Goal: Register for event/course

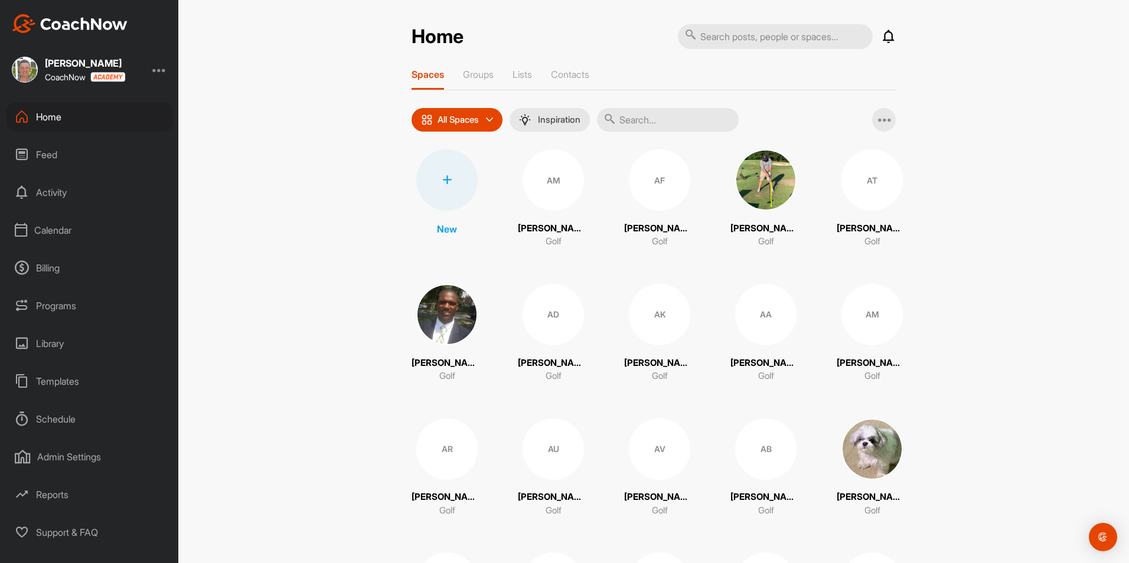
click at [58, 308] on div "Programs" at bounding box center [89, 306] width 166 height 30
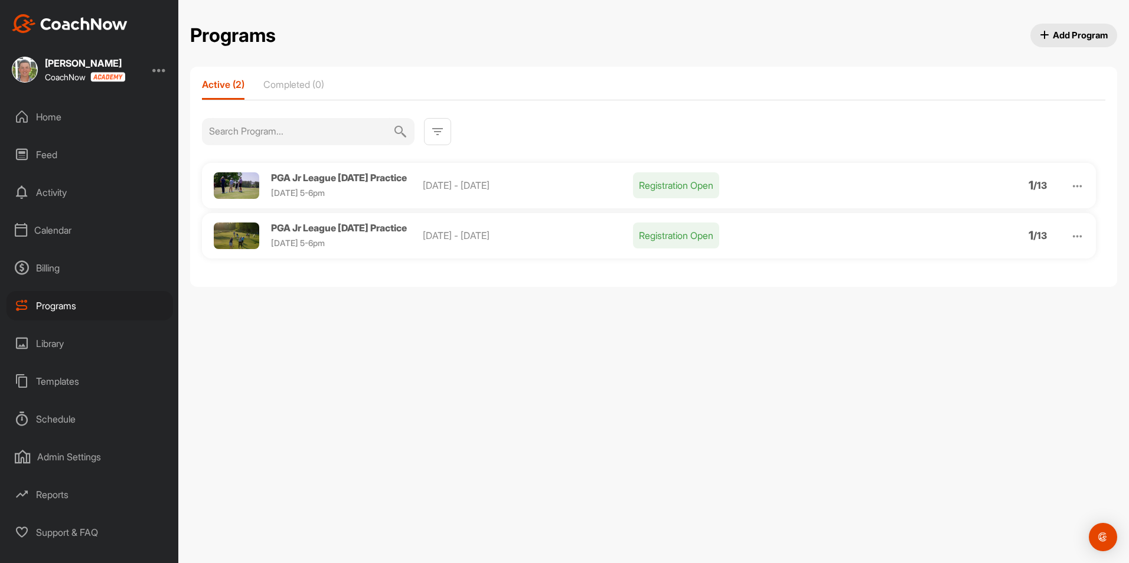
click at [1078, 186] on img at bounding box center [1077, 186] width 14 height 14
click at [969, 240] on li "Edit" at bounding box center [1009, 247] width 145 height 19
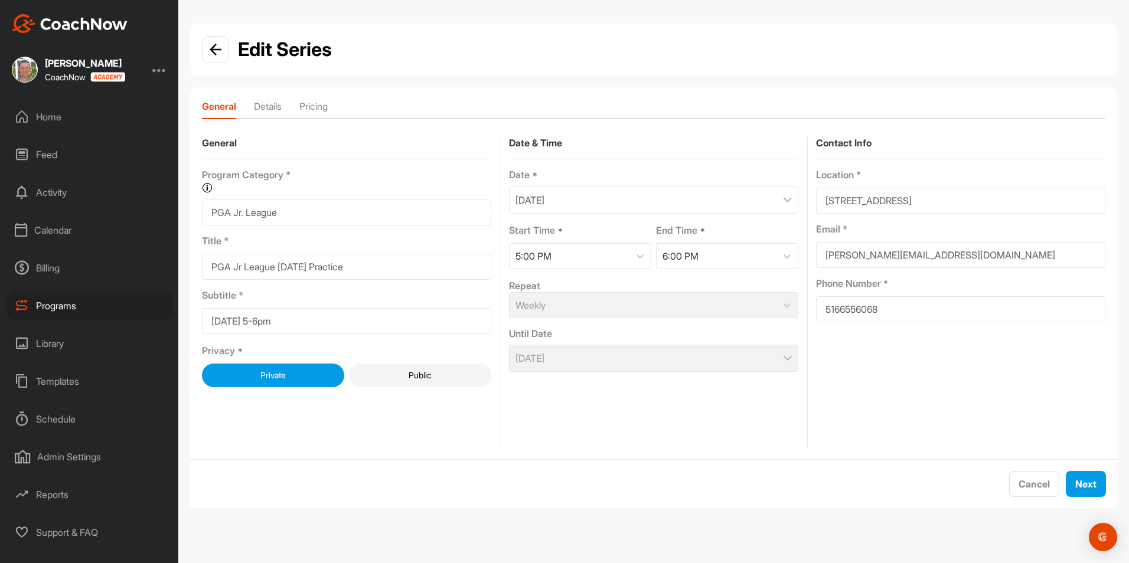
click at [229, 54] on div "Edit Series" at bounding box center [267, 49] width 130 height 28
click at [215, 53] on img at bounding box center [216, 50] width 12 height 12
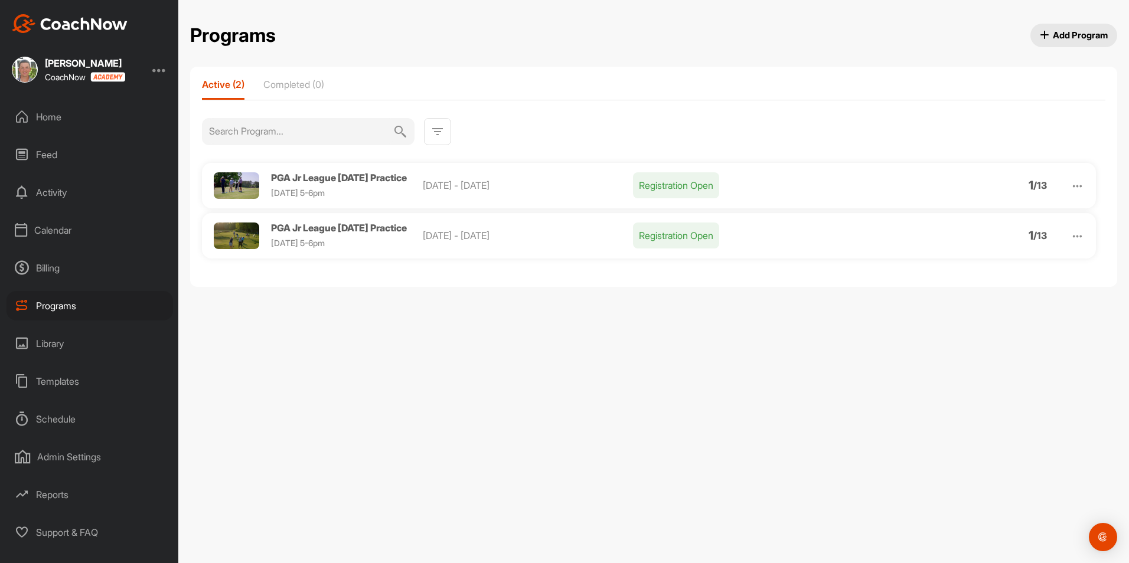
click at [1082, 185] on img at bounding box center [1077, 186] width 14 height 14
click at [976, 215] on li "View" at bounding box center [1009, 216] width 145 height 19
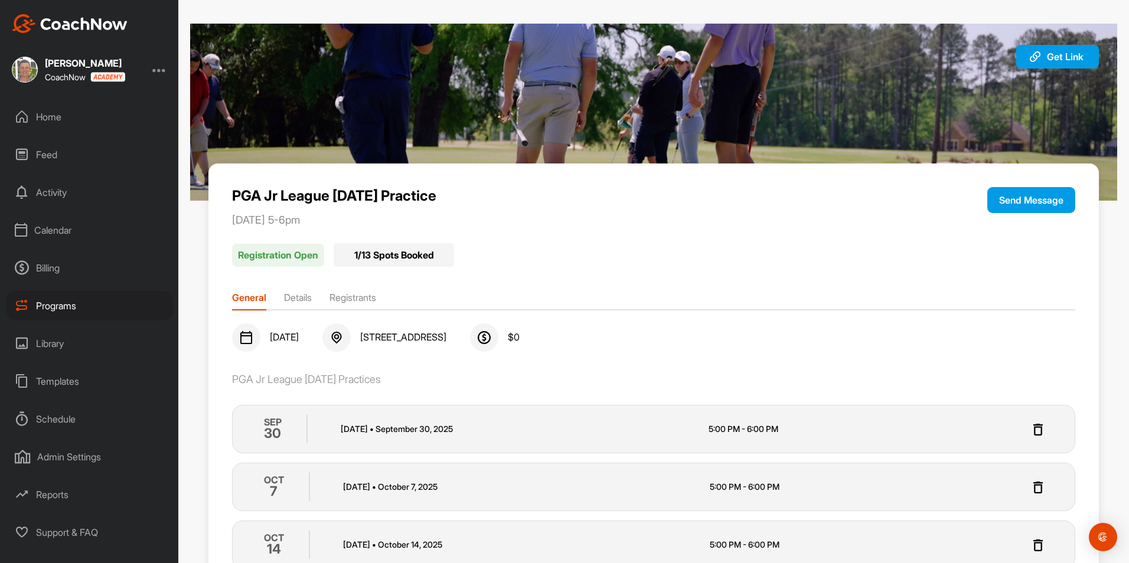
click at [50, 236] on div "Calendar" at bounding box center [89, 230] width 166 height 30
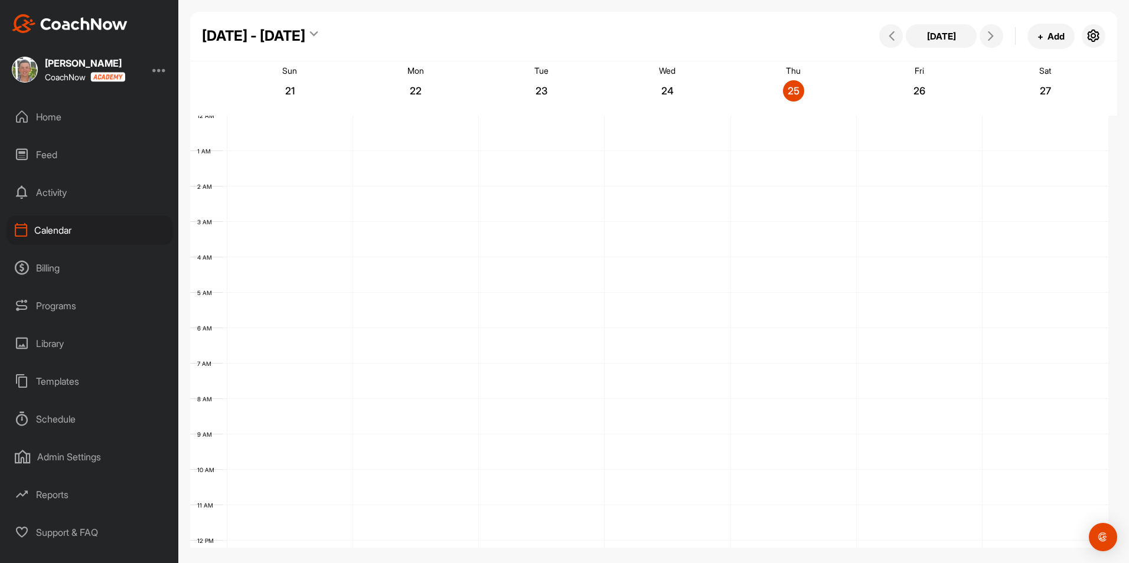
scroll to position [204, 0]
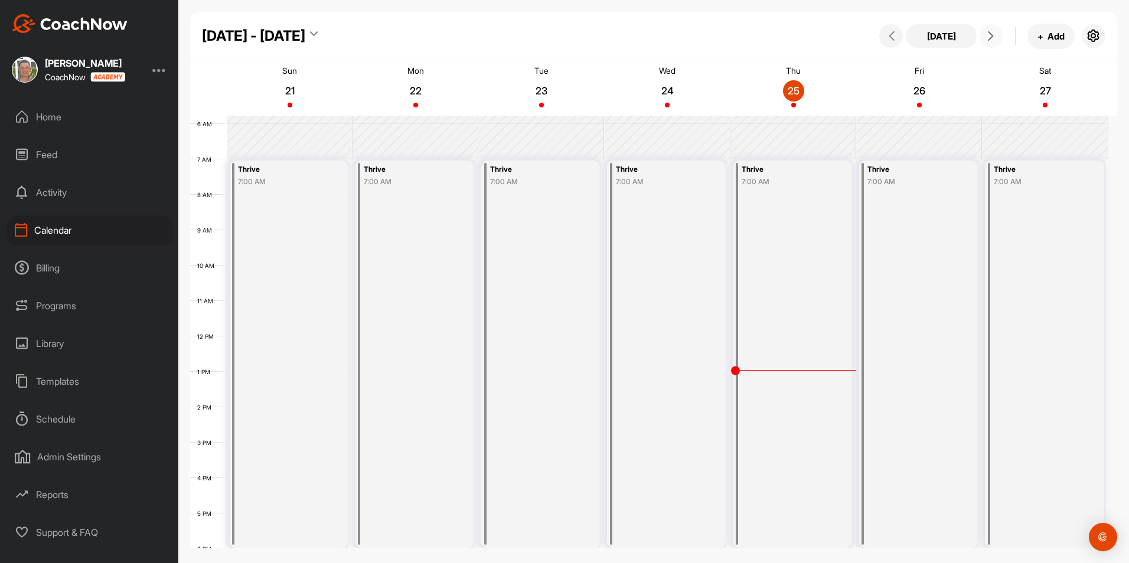
click at [997, 38] on span at bounding box center [991, 35] width 14 height 9
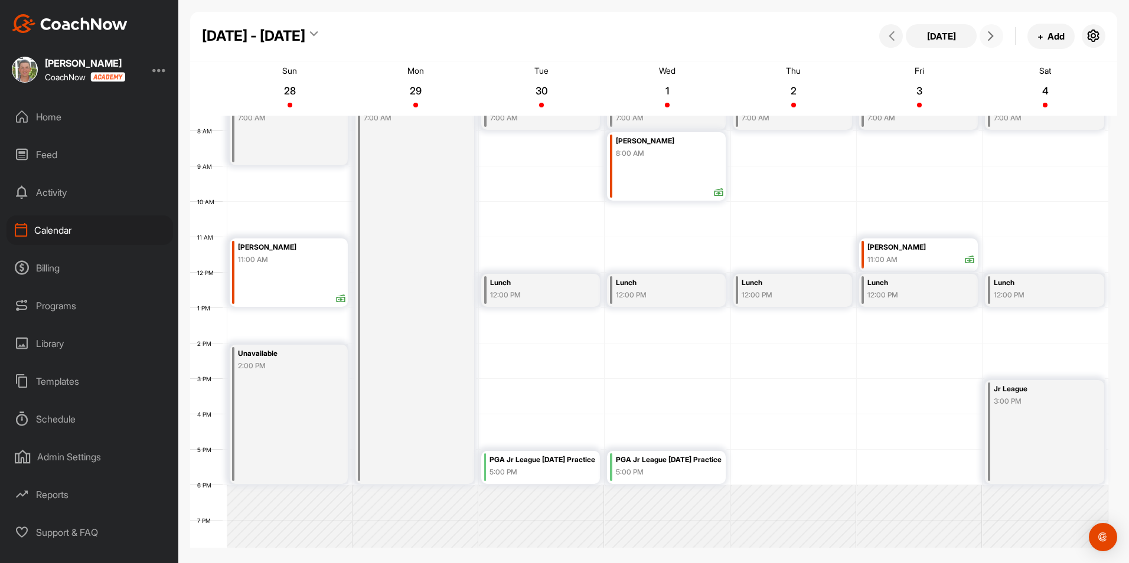
scroll to position [418, 0]
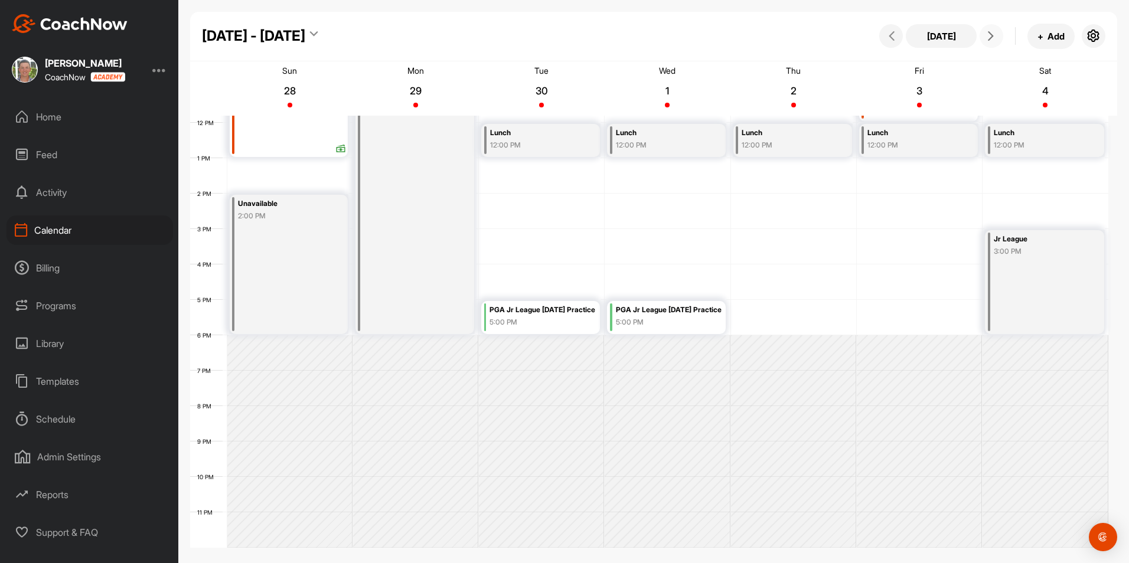
click at [531, 321] on div "5:00 PM" at bounding box center [542, 322] width 107 height 11
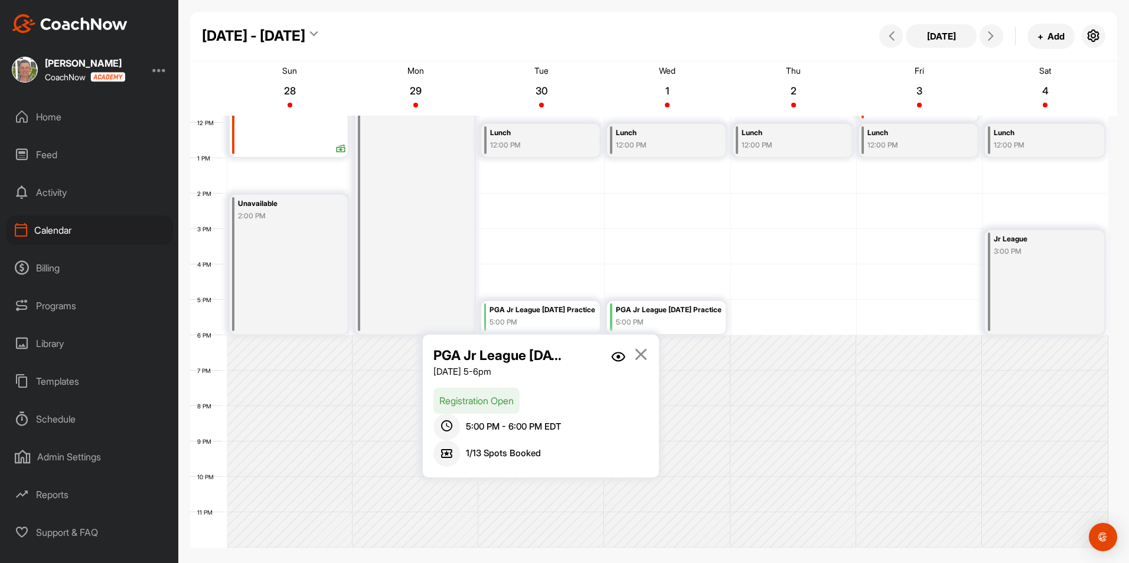
click at [509, 448] on span "1 / 13 Spots Booked" at bounding box center [503, 454] width 75 height 14
click at [642, 354] on icon at bounding box center [641, 354] width 14 height 13
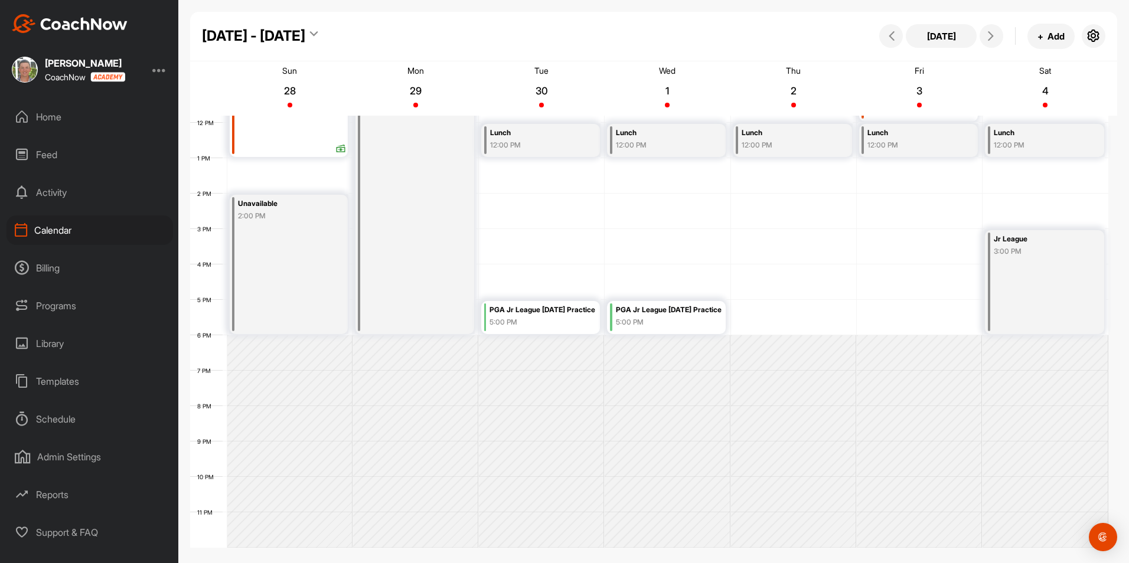
click at [571, 329] on div "PGA Jr League Tuesday Practice 5:00 PM" at bounding box center [542, 316] width 107 height 27
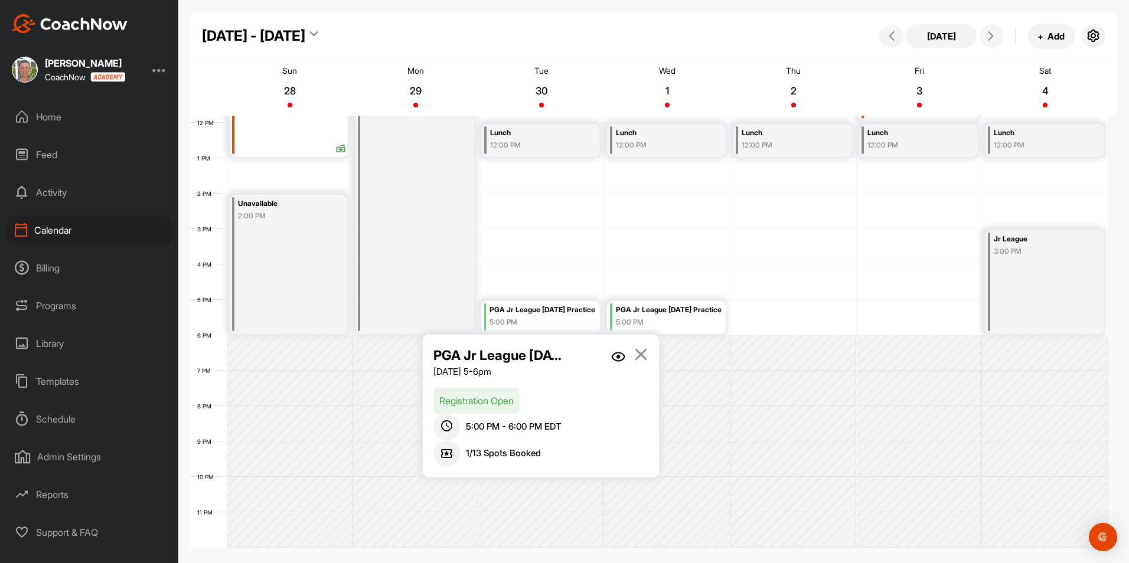
click at [447, 453] on icon at bounding box center [446, 453] width 27 height 27
click at [48, 298] on div "Programs" at bounding box center [89, 306] width 166 height 30
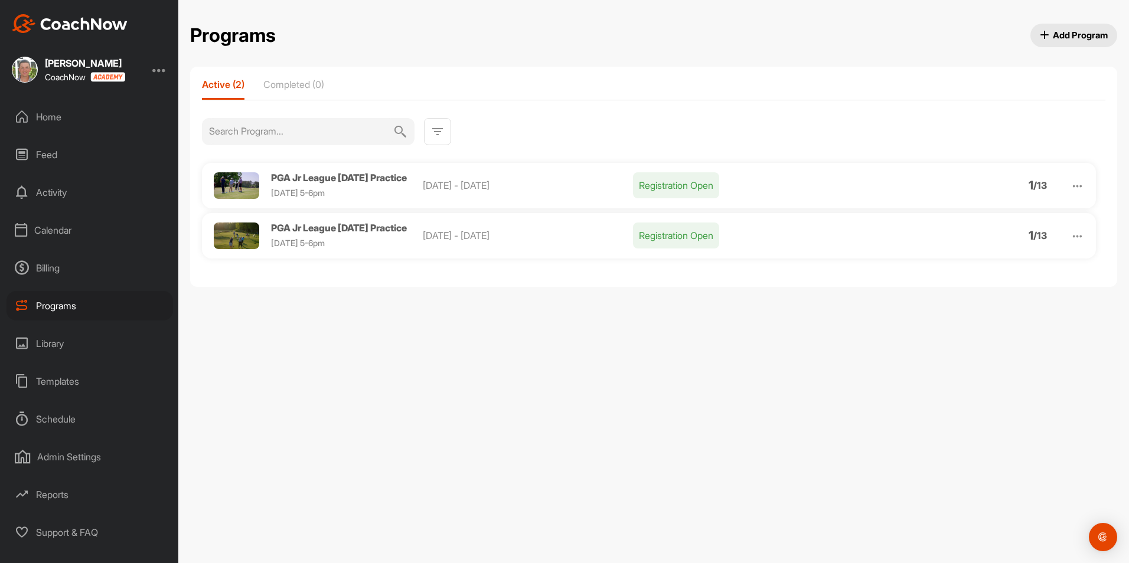
click at [1075, 187] on img at bounding box center [1077, 186] width 14 height 14
click at [1002, 242] on li "Edit" at bounding box center [1009, 247] width 145 height 19
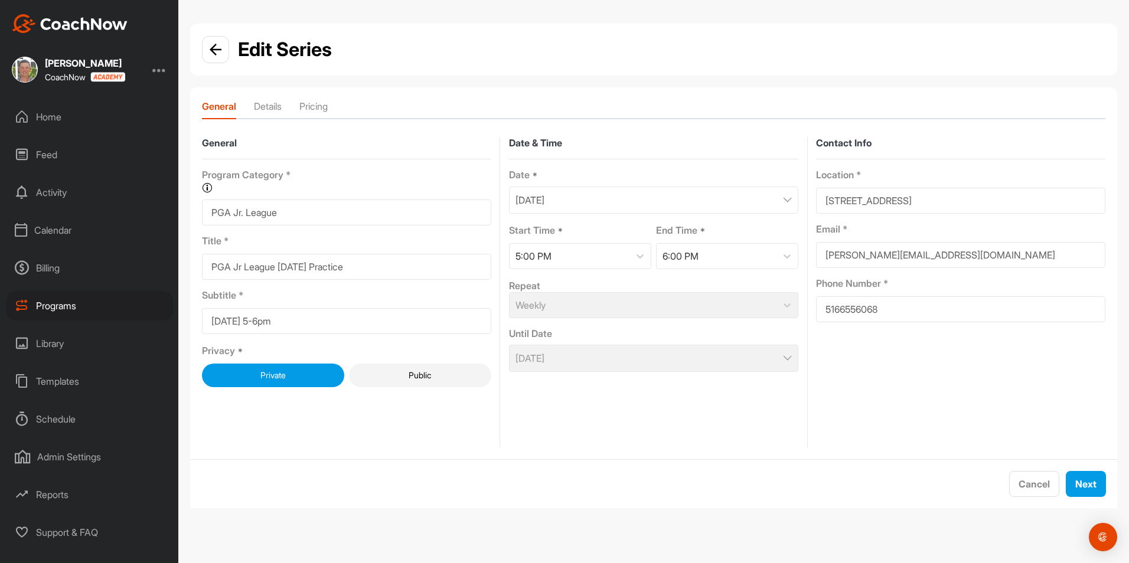
click at [272, 109] on li "Details" at bounding box center [268, 108] width 28 height 19
click at [1077, 485] on span "Next" at bounding box center [1085, 484] width 21 height 12
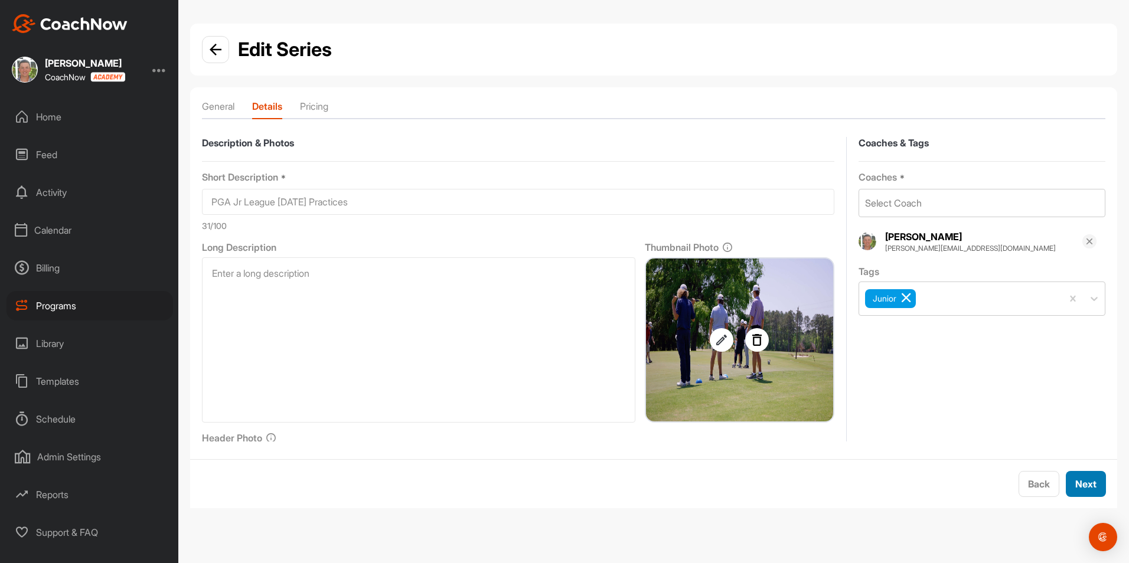
click at [1076, 483] on span "Next" at bounding box center [1085, 484] width 21 height 12
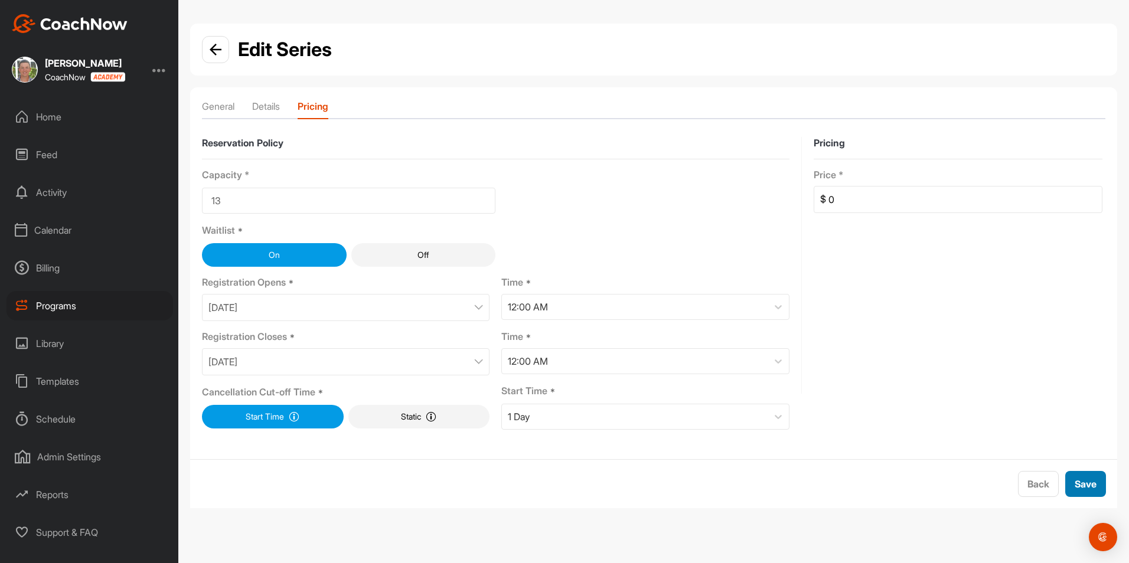
click at [1075, 483] on span "Save" at bounding box center [1085, 484] width 22 height 12
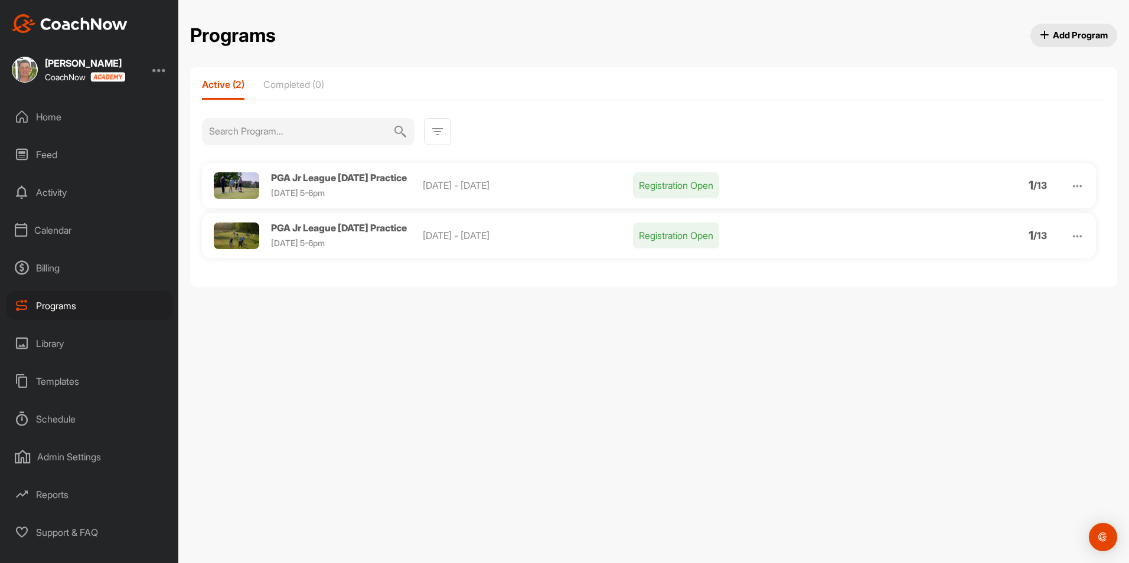
click at [1080, 185] on img at bounding box center [1077, 186] width 14 height 14
click at [952, 218] on li "View" at bounding box center [1009, 216] width 145 height 19
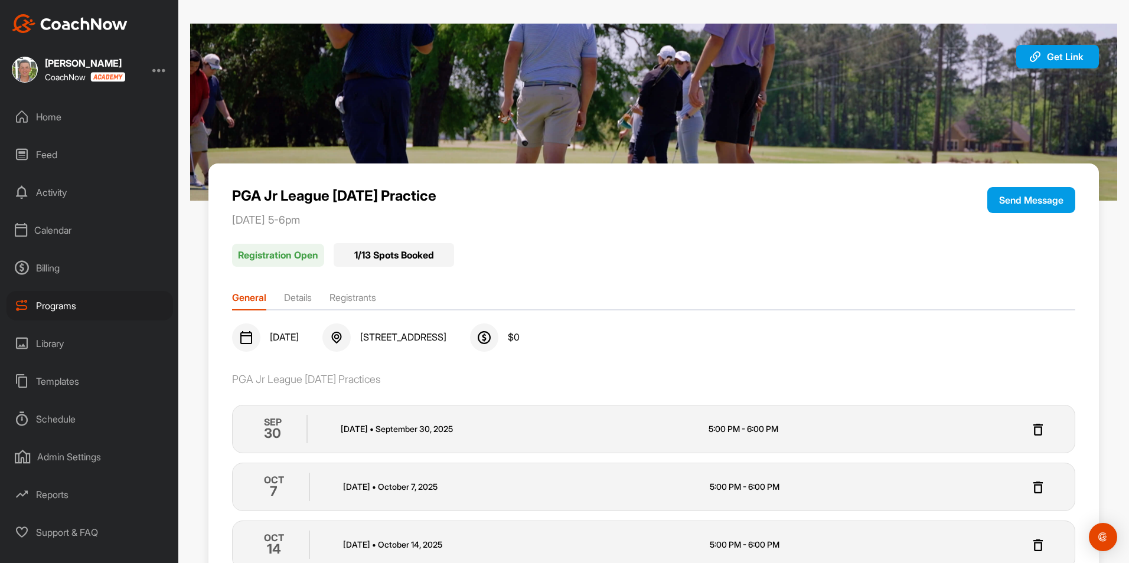
click at [350, 298] on li "Registrants" at bounding box center [352, 299] width 47 height 19
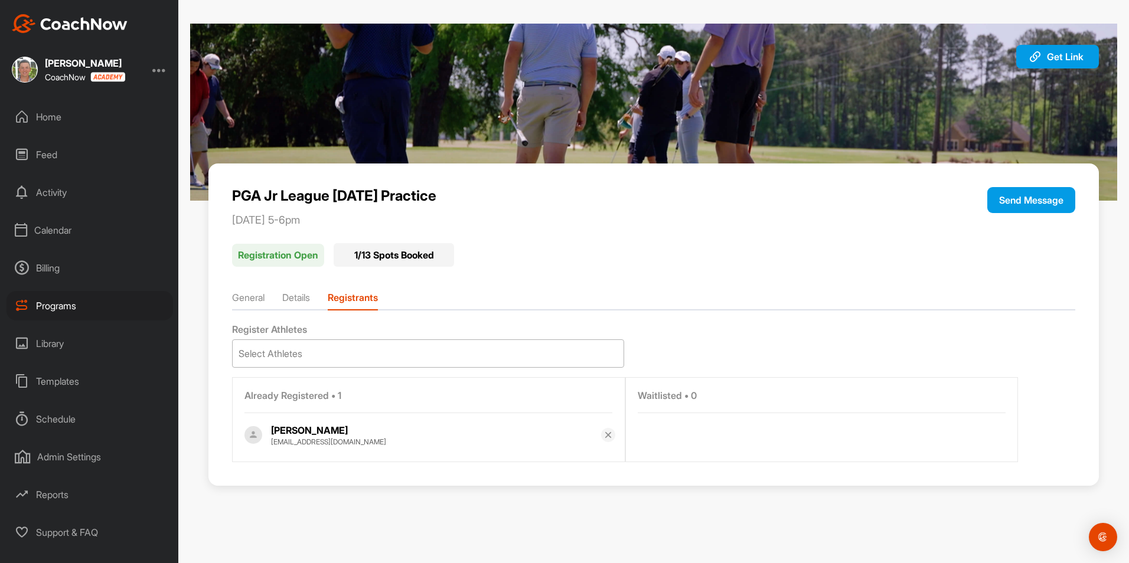
click at [411, 349] on div "Select Athletes" at bounding box center [428, 353] width 391 height 27
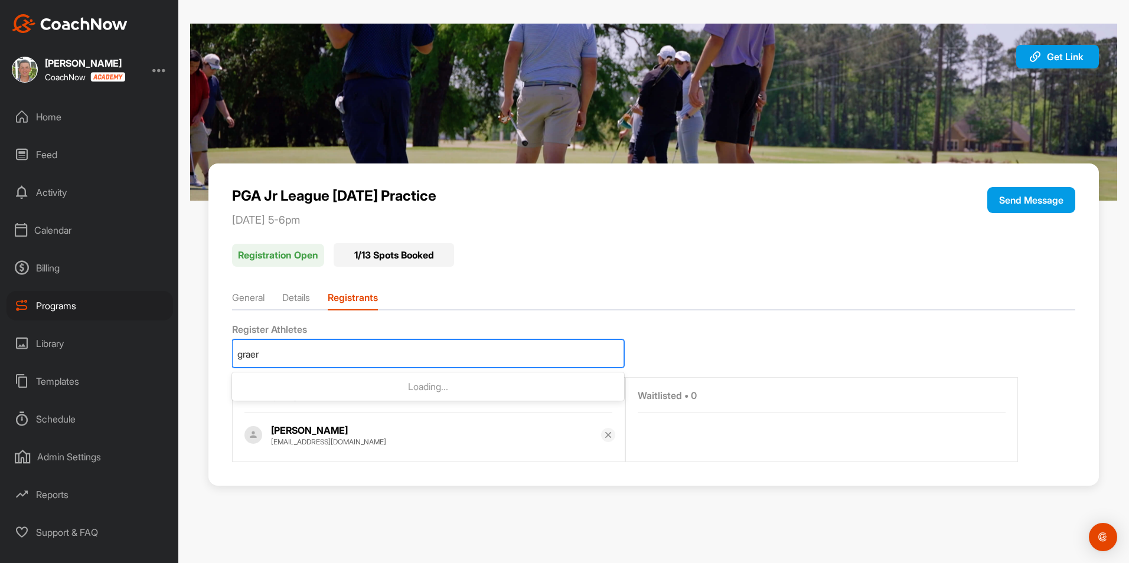
type input "graeme"
click at [342, 392] on p "Graeme Gosnell" at bounding box center [443, 387] width 349 height 12
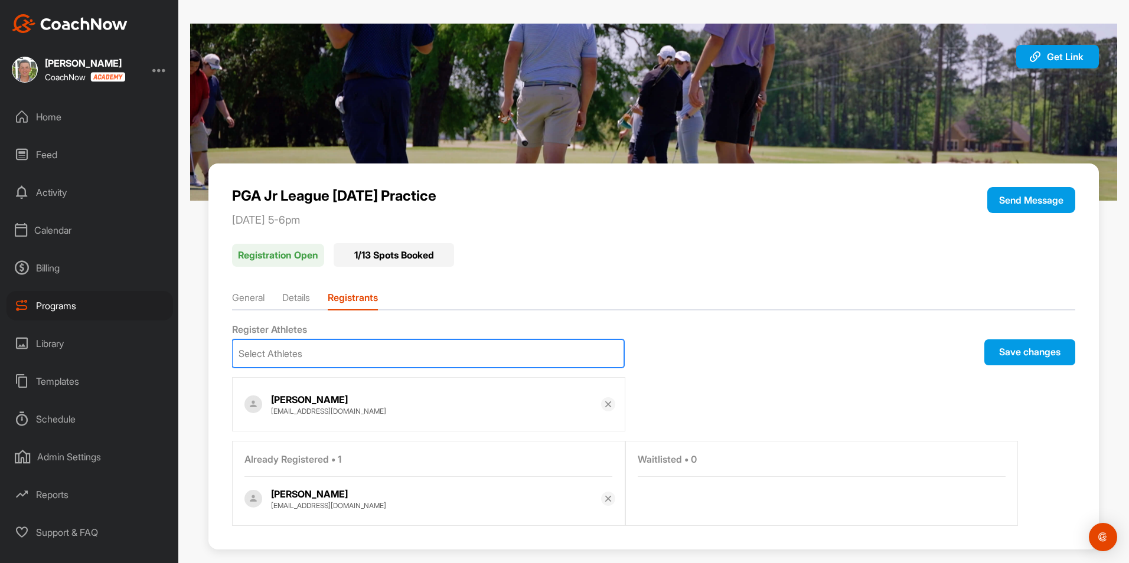
click at [355, 351] on div "Select Athletes" at bounding box center [428, 353] width 391 height 27
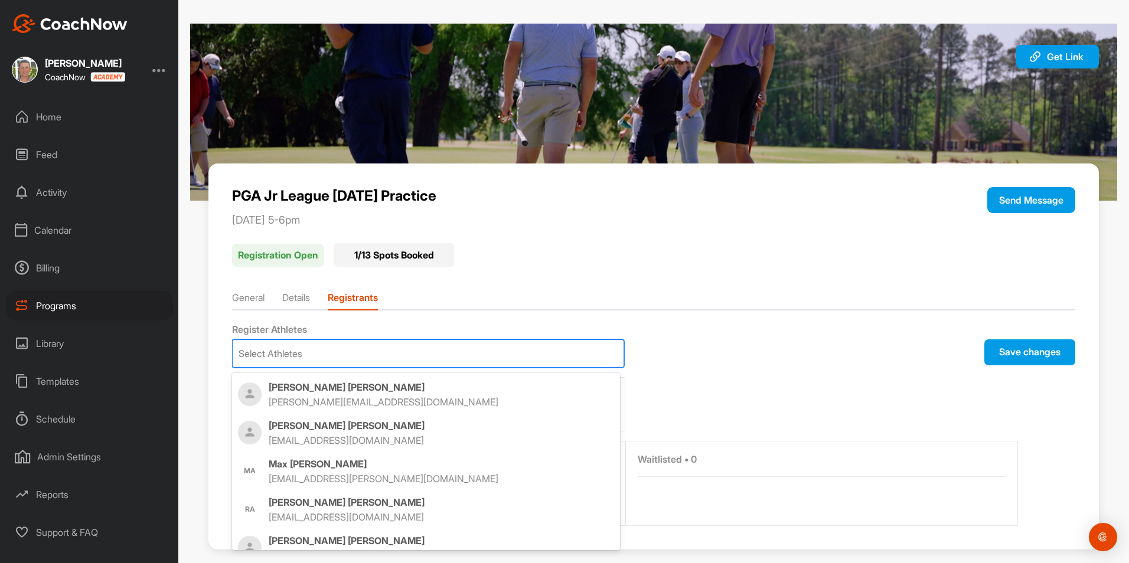
click at [355, 351] on div "Select Athletes" at bounding box center [428, 353] width 391 height 27
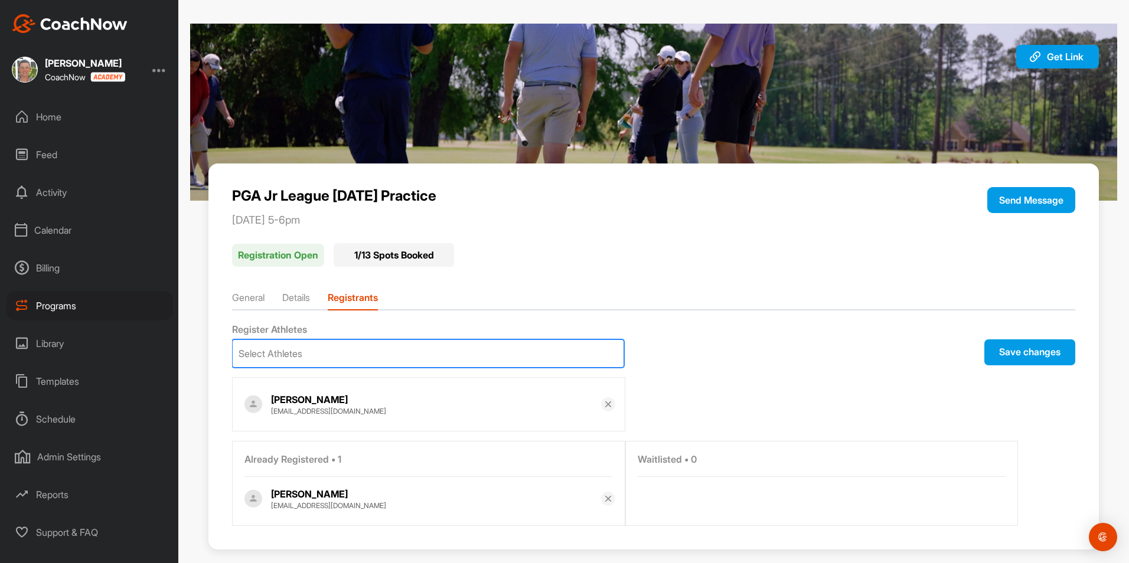
click at [726, 335] on div "Register Athletes" at bounding box center [653, 330] width 842 height 12
click at [383, 350] on div "Select Athletes" at bounding box center [428, 353] width 391 height 27
type input "r"
type input "diete"
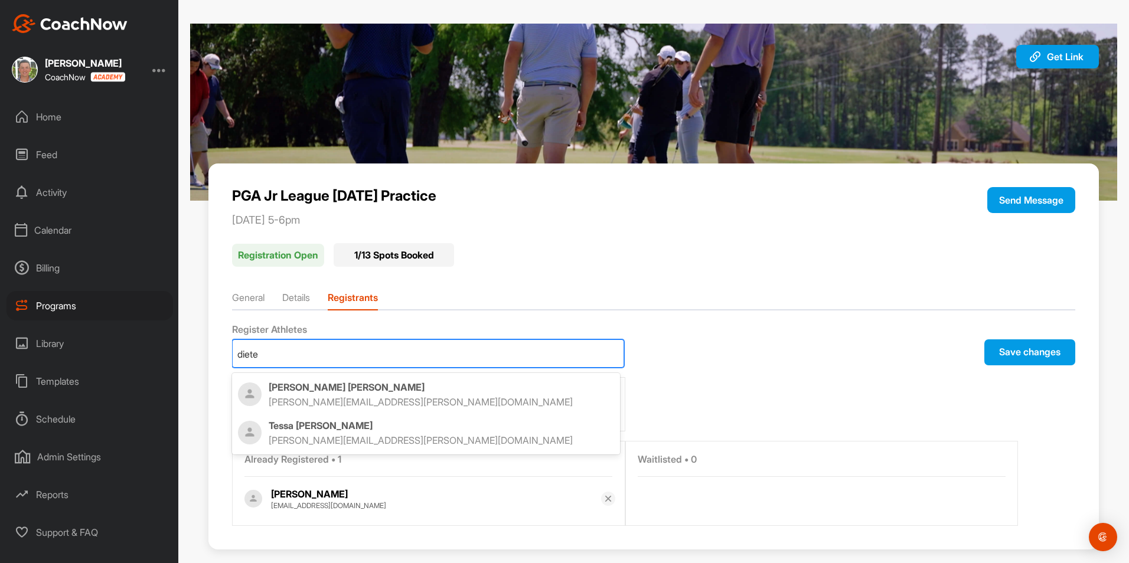
click at [329, 427] on p "Tessa Dieterle" at bounding box center [441, 426] width 345 height 12
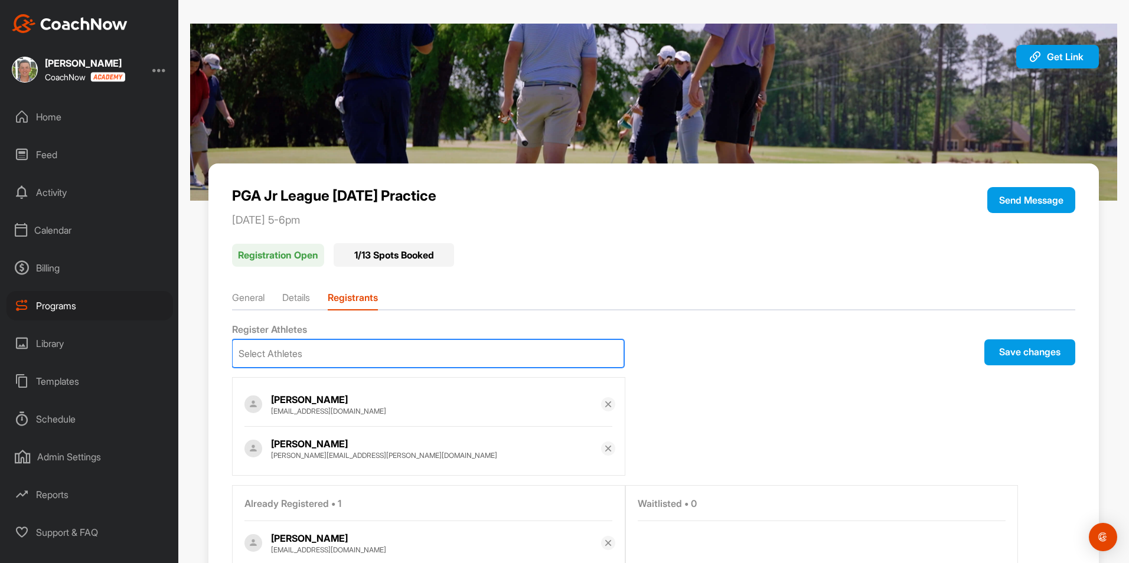
click at [393, 355] on div "Select Athletes" at bounding box center [428, 353] width 391 height 27
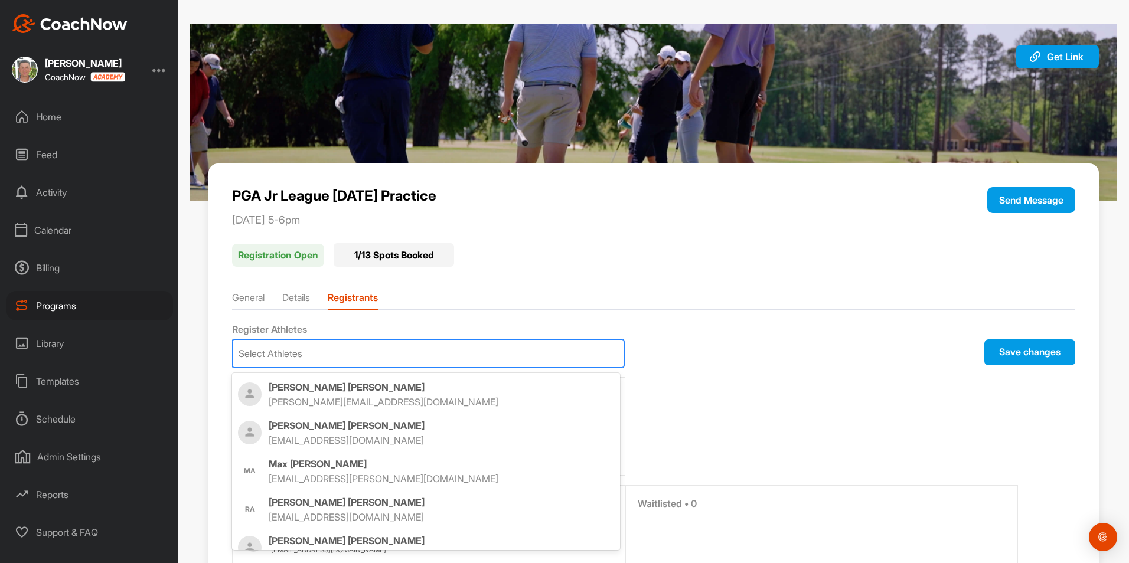
click at [393, 354] on div "Select Athletes" at bounding box center [428, 353] width 391 height 27
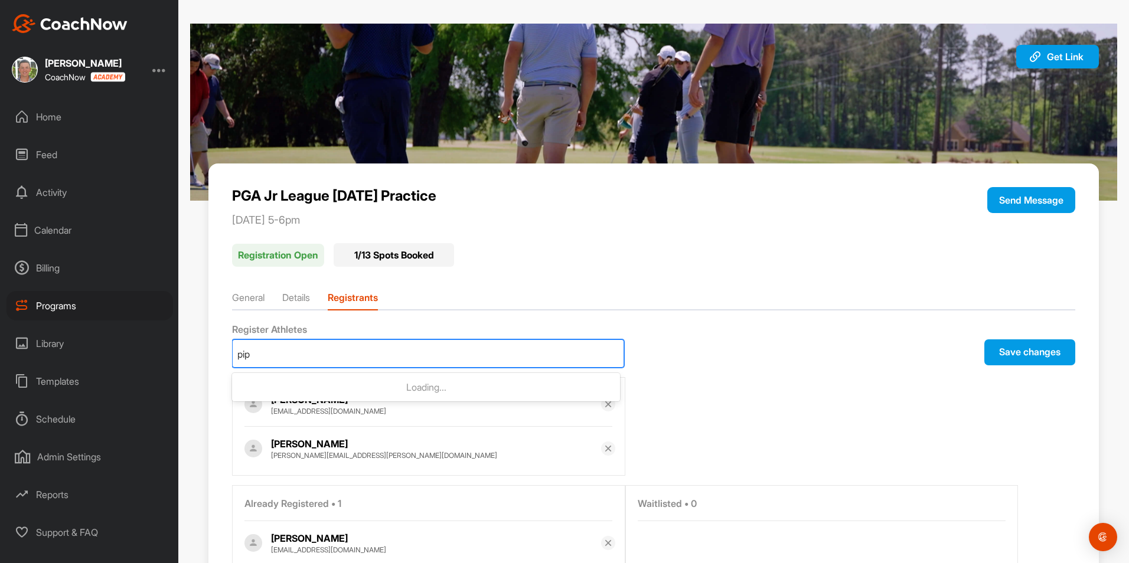
type input "pipp"
click at [309, 385] on p "Pippa Haupt" at bounding box center [441, 387] width 345 height 12
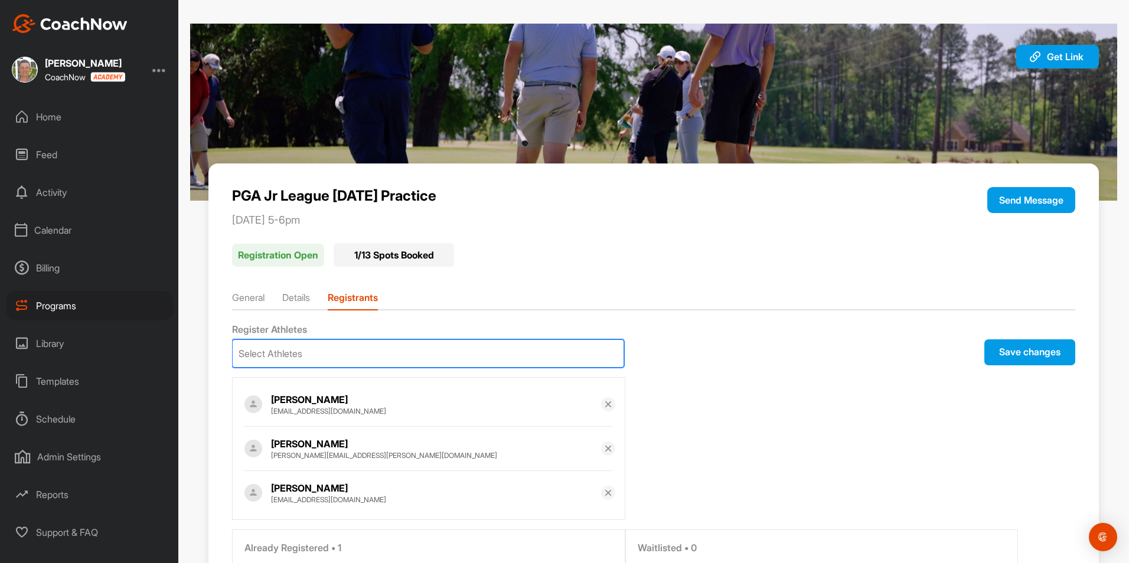
click at [338, 360] on div "Select Athletes" at bounding box center [428, 353] width 391 height 27
type input "glass"
click at [316, 389] on p "Oliver Glass" at bounding box center [441, 387] width 345 height 12
type input "l"
type input "santos"
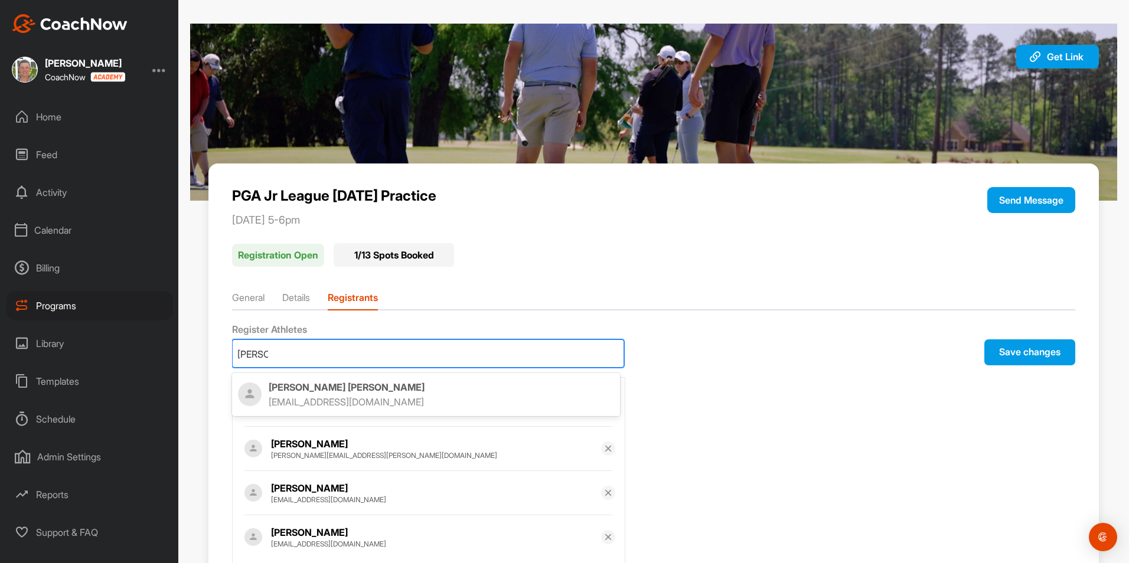
click at [309, 392] on p "Krysta Santos" at bounding box center [441, 387] width 345 height 12
type input "m"
type input "camp"
click at [323, 383] on p "Mike Campagnolo" at bounding box center [441, 387] width 345 height 12
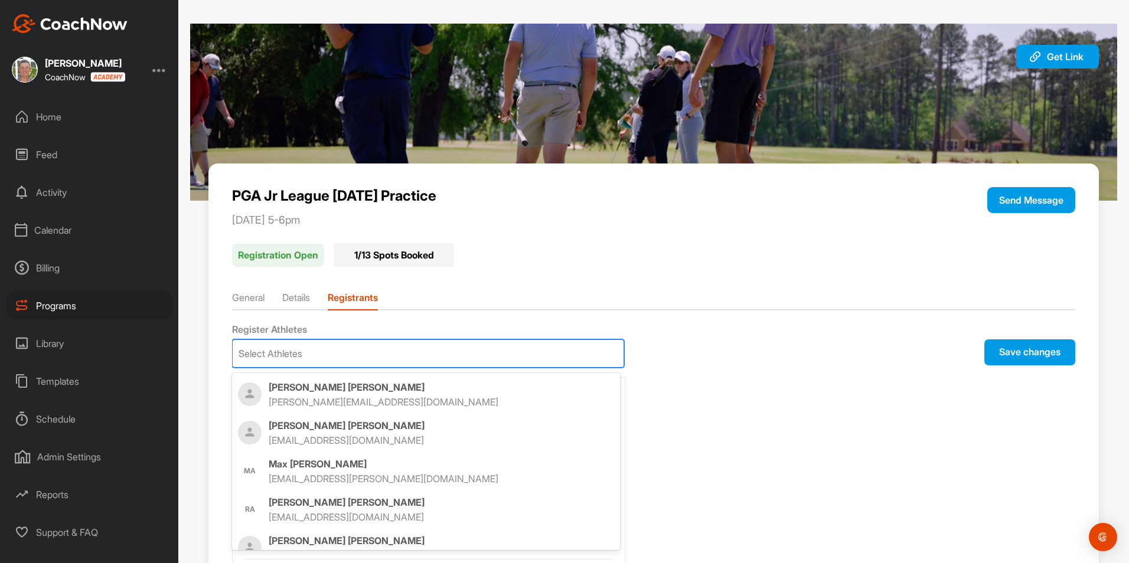
click at [326, 356] on div "Select Athletes" at bounding box center [428, 353] width 391 height 27
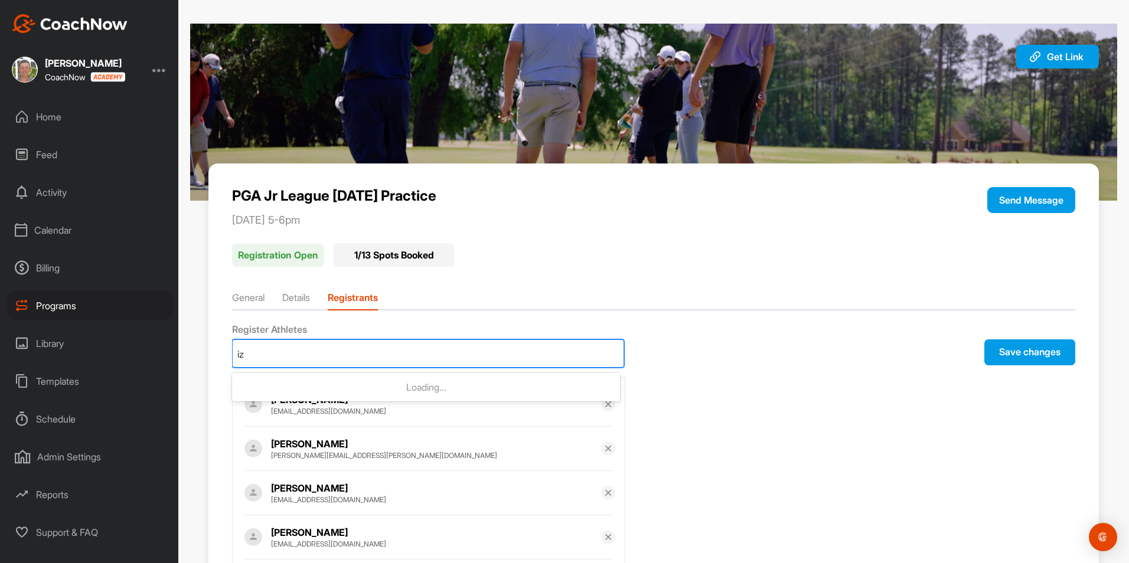
type input "izz"
click at [322, 389] on p "Izzy Olarsch" at bounding box center [441, 387] width 345 height 12
click at [344, 355] on div "Select Athletes" at bounding box center [428, 353] width 391 height 27
type input "v"
type input "carson"
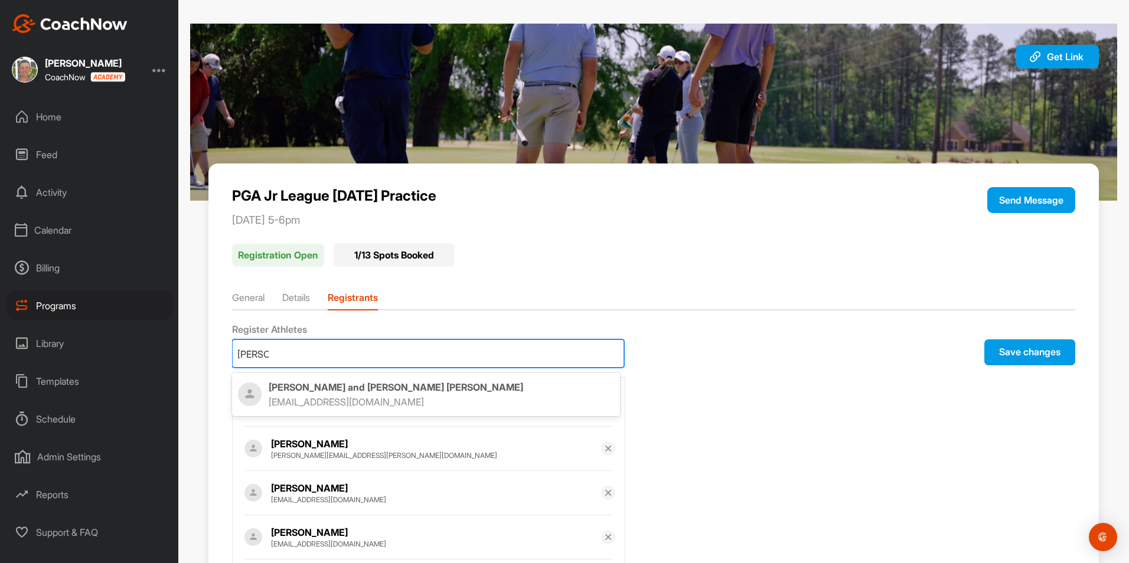
click at [313, 392] on p "Carson and Greyson Valadez" at bounding box center [441, 387] width 345 height 12
click at [379, 360] on div "Select Athletes" at bounding box center [428, 353] width 391 height 27
type input "w"
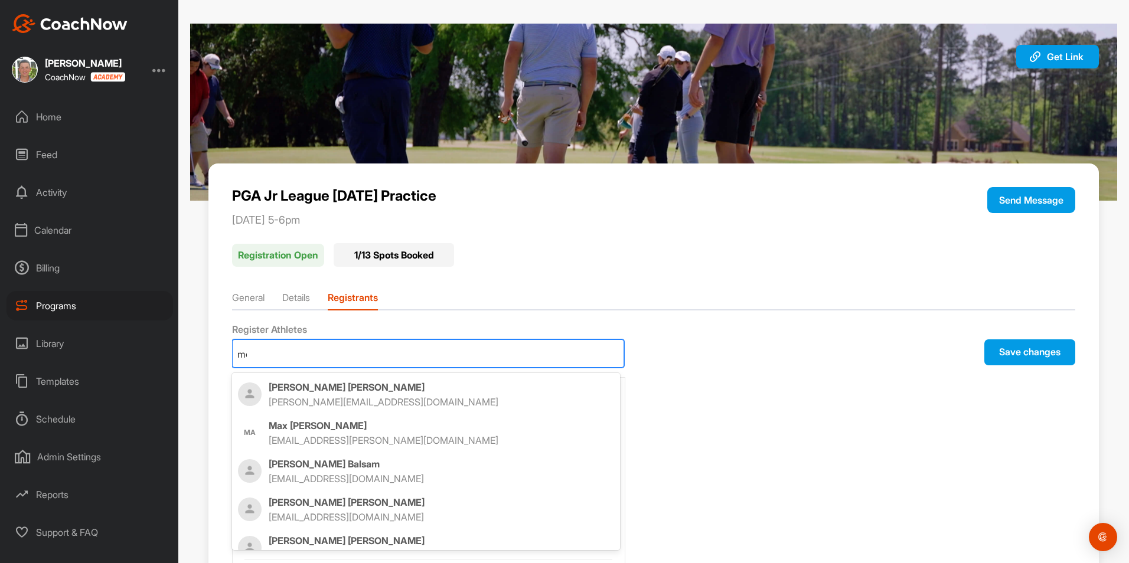
type input "mcc"
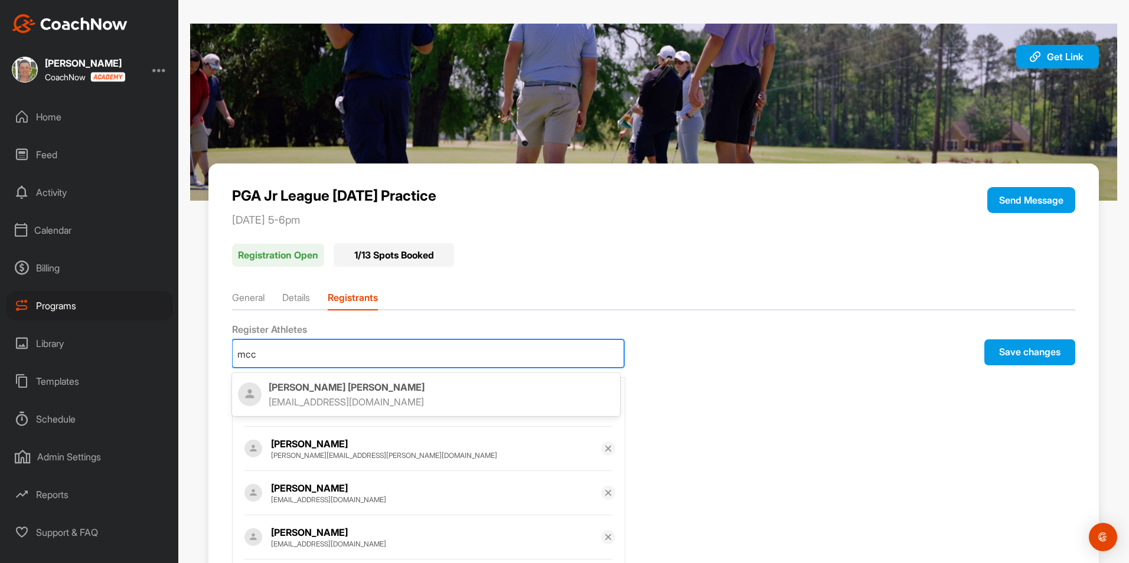
click at [362, 387] on p "Kendrick McCarty" at bounding box center [441, 387] width 345 height 12
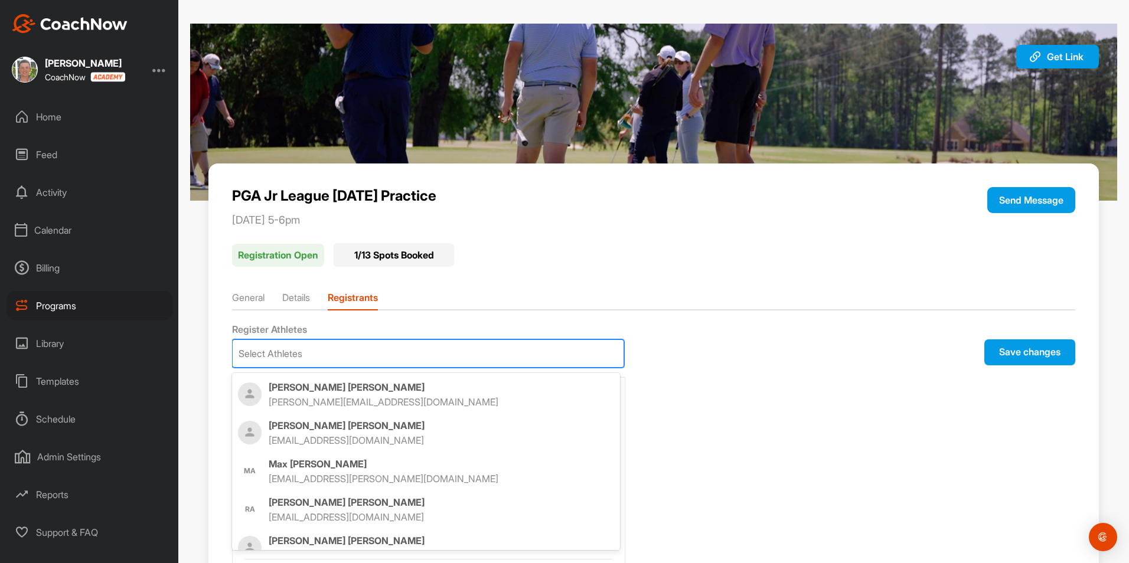
click at [374, 360] on div "Select Athletes" at bounding box center [428, 353] width 391 height 27
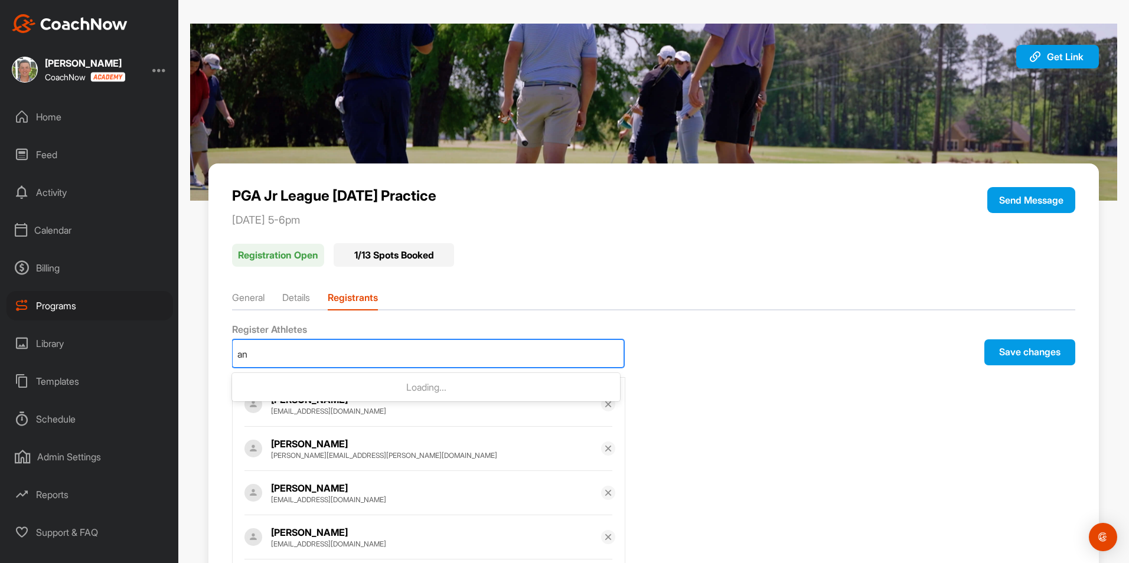
type input "a"
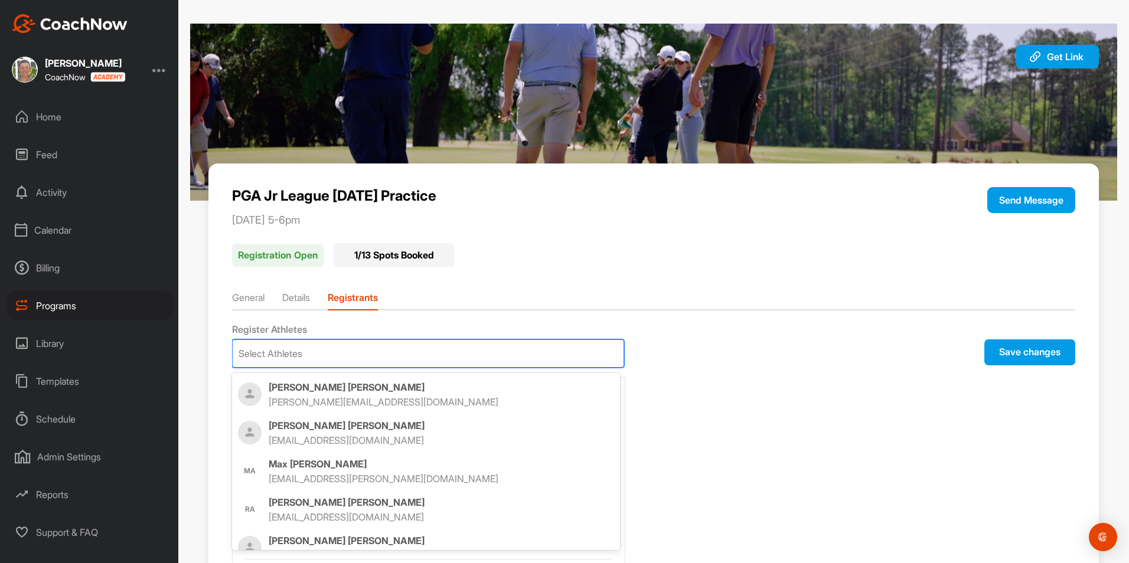
click at [482, 300] on ul "General Details Registrants" at bounding box center [653, 300] width 842 height 20
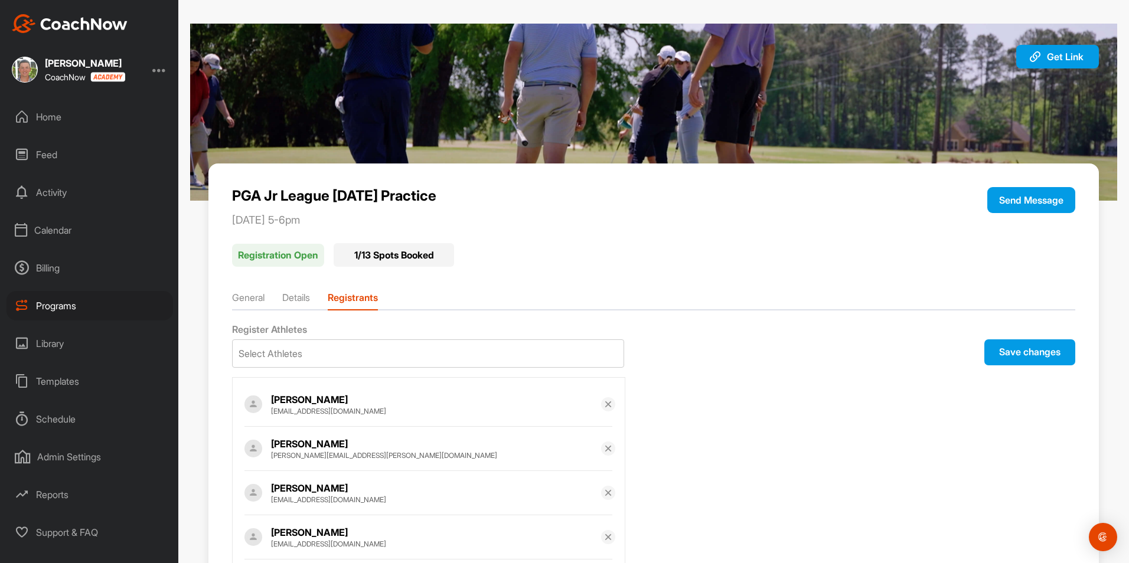
click at [1027, 354] on button "Save changes" at bounding box center [1029, 352] width 91 height 26
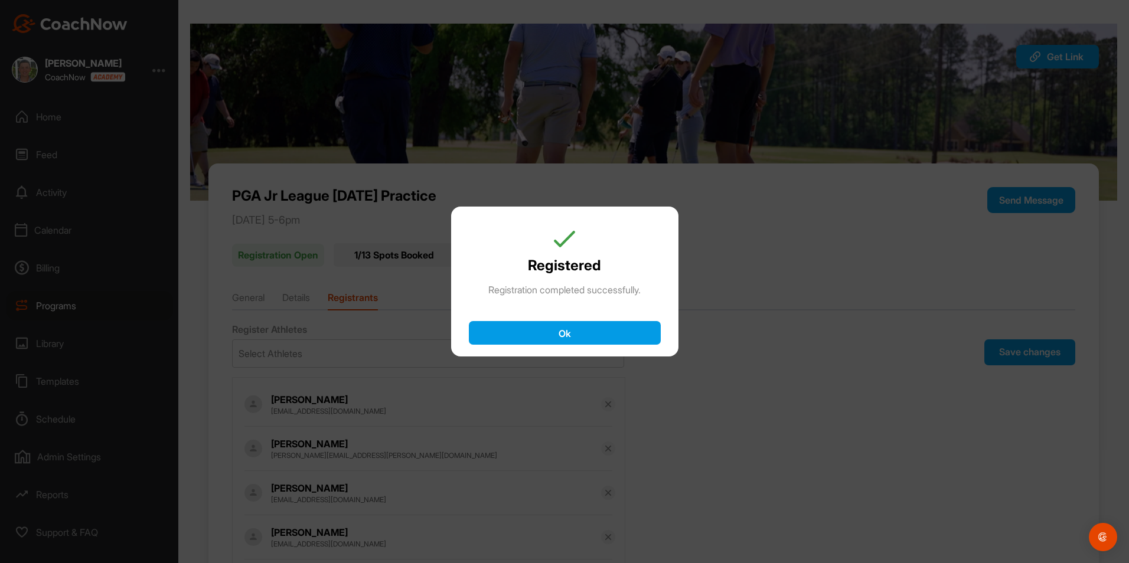
click at [592, 331] on button "Ok" at bounding box center [565, 333] width 192 height 24
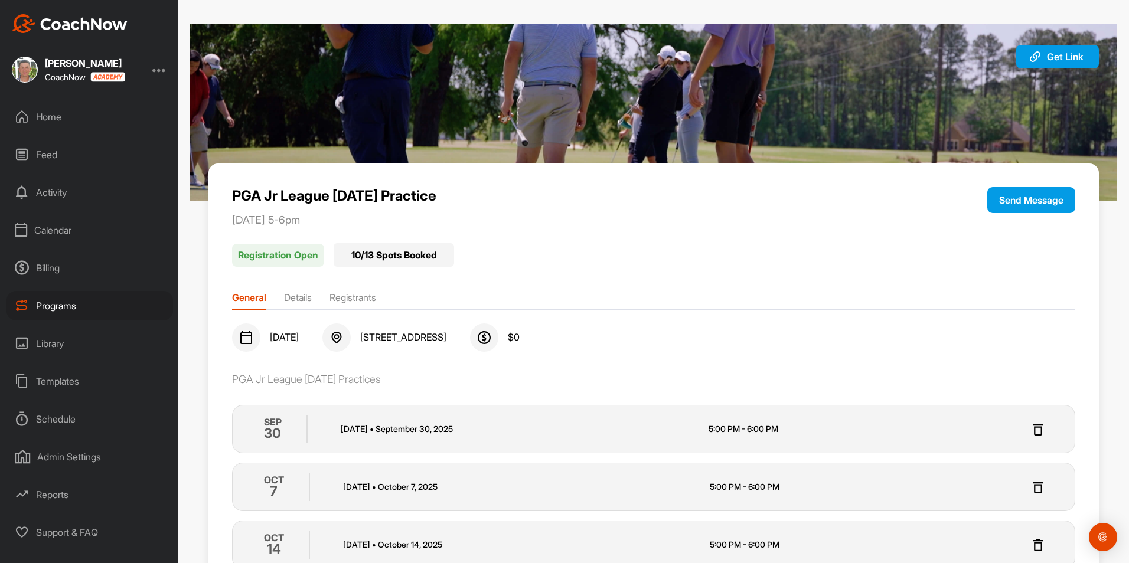
click at [78, 309] on div "Programs" at bounding box center [89, 306] width 166 height 30
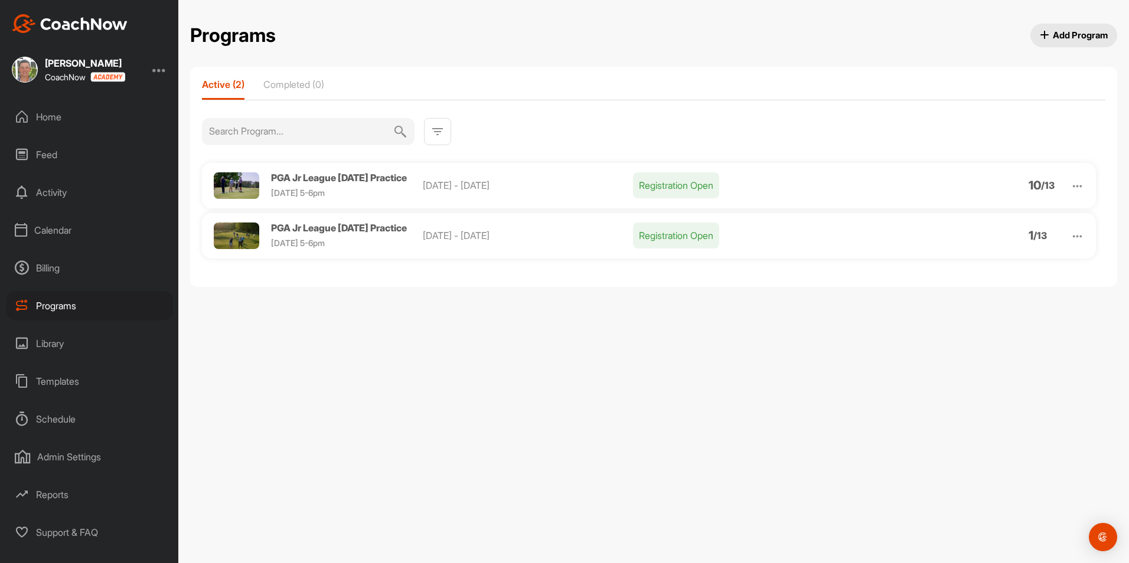
click at [1078, 240] on img at bounding box center [1077, 237] width 14 height 14
click at [972, 270] on li "View" at bounding box center [1009, 266] width 145 height 19
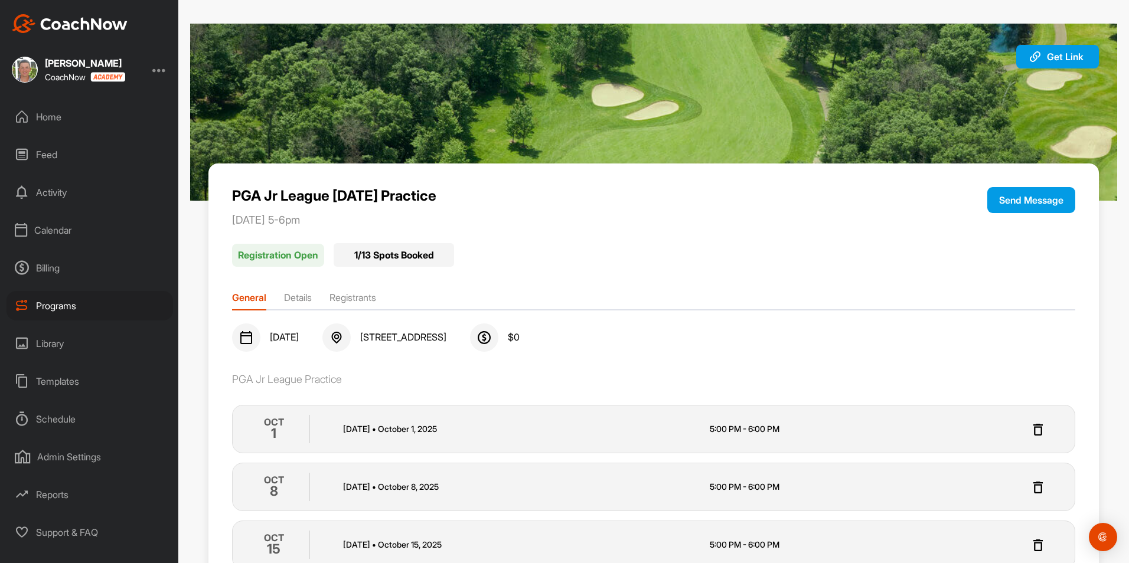
click at [361, 302] on li "Registrants" at bounding box center [352, 299] width 47 height 19
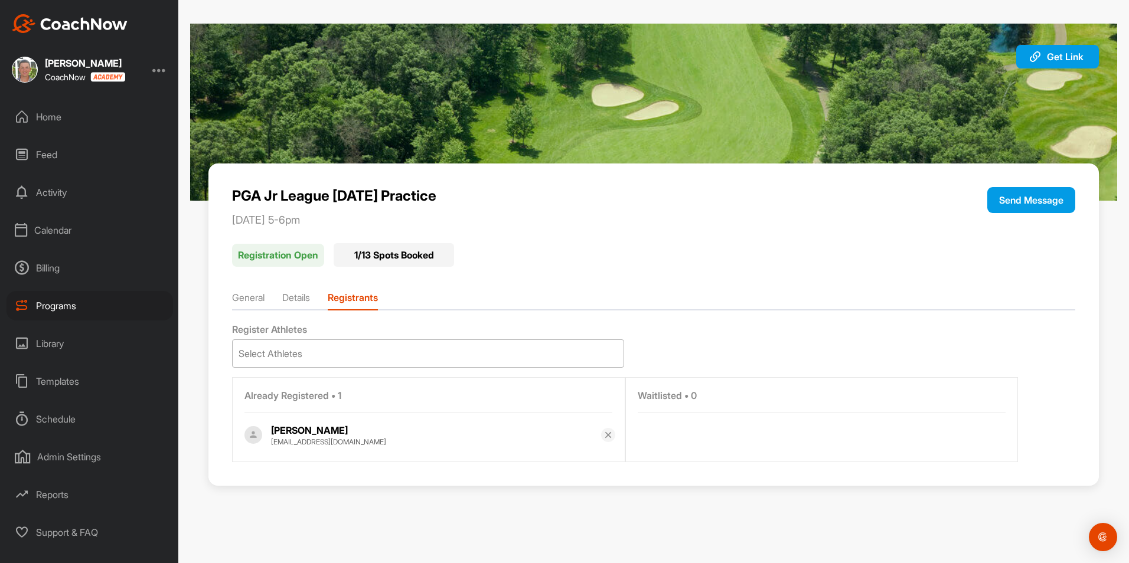
click at [351, 353] on div "Select Athletes" at bounding box center [428, 353] width 391 height 27
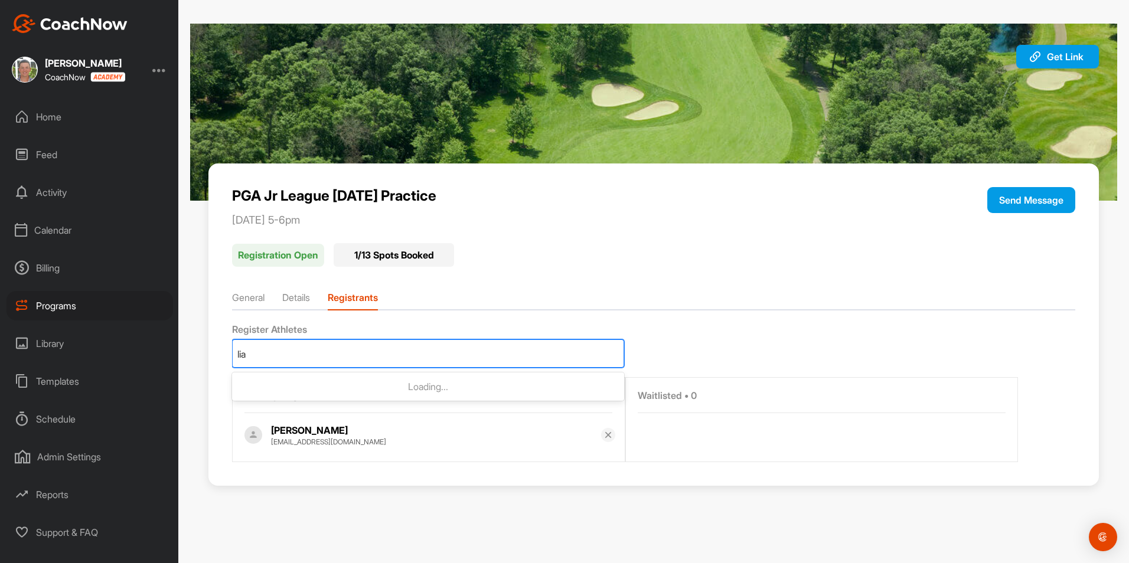
type input "liam"
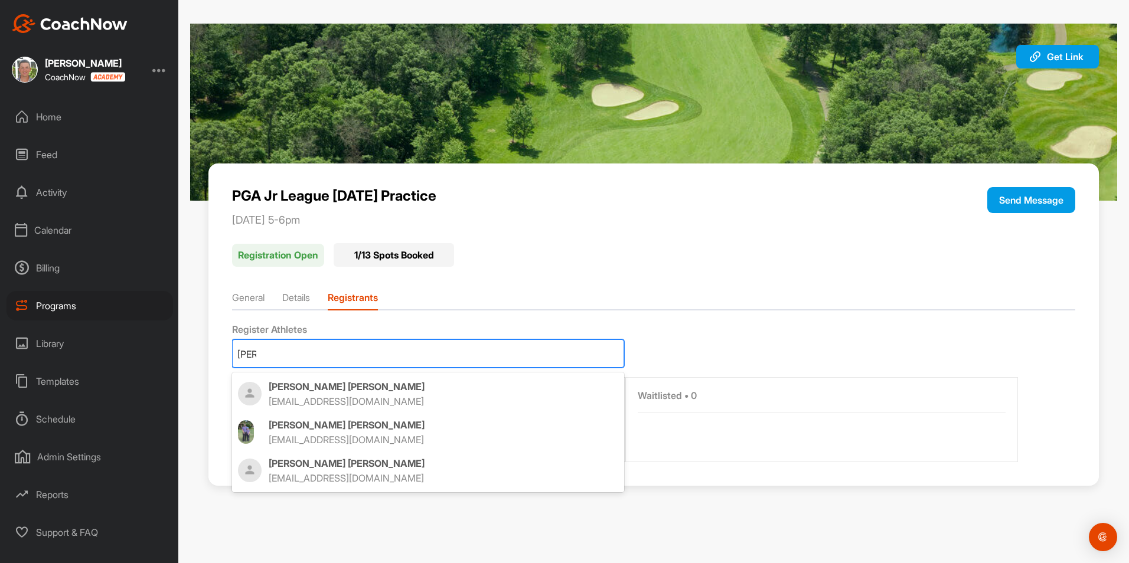
click at [301, 417] on div "Liam Kinne marwalk0425@gmail.com" at bounding box center [428, 432] width 392 height 38
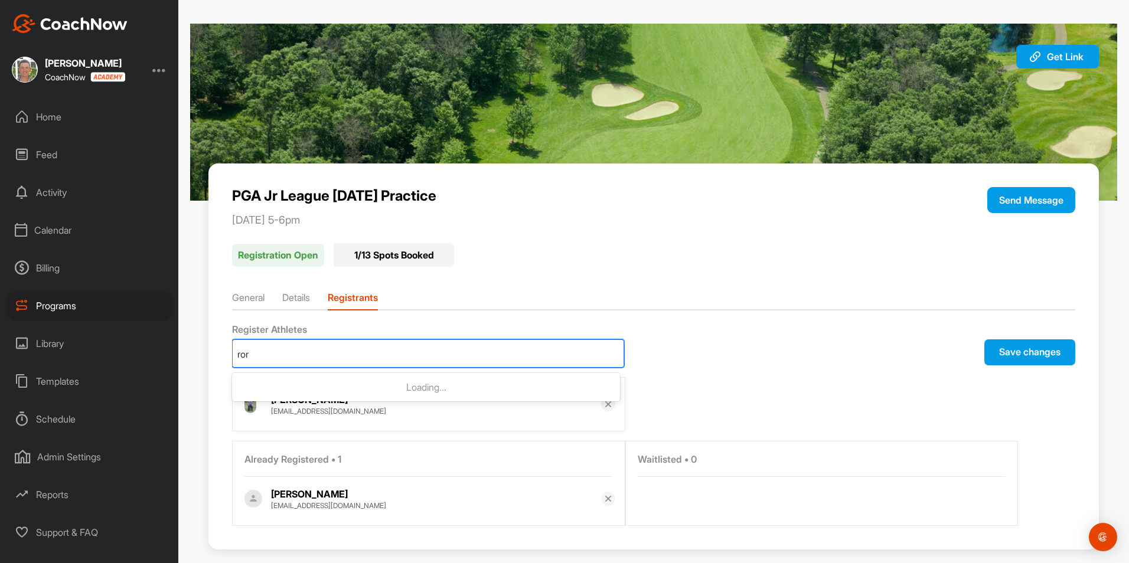
type input "rory"
click at [319, 398] on p "[EMAIL_ADDRESS][DOMAIN_NAME]" at bounding box center [430, 402] width 322 height 12
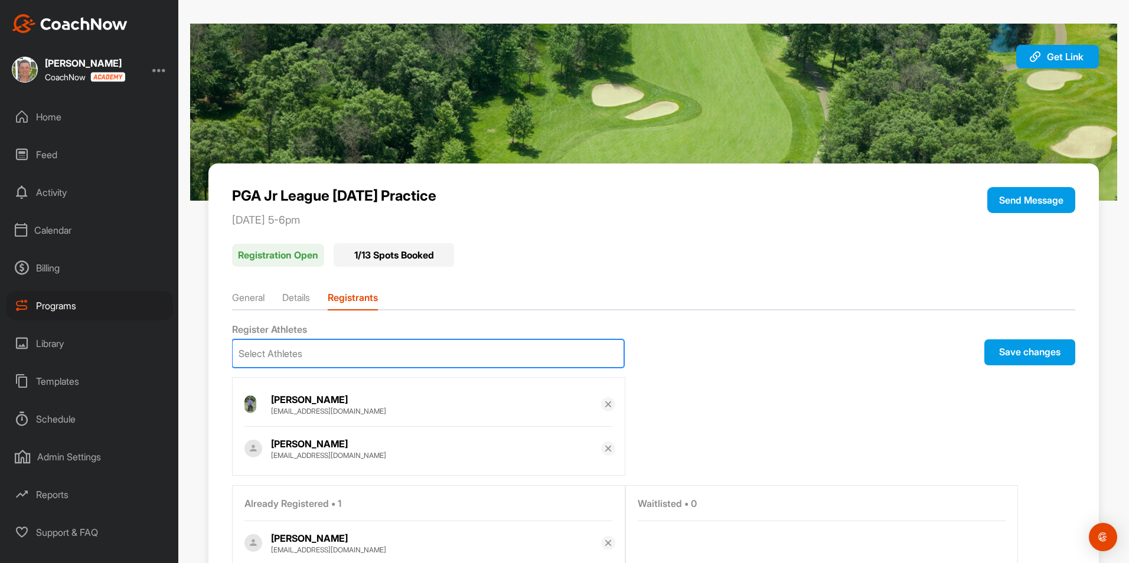
click at [314, 349] on div "Select Athletes" at bounding box center [428, 353] width 391 height 27
type input "mikey"
click at [329, 397] on p "mikeboyle3@yahoo.com" at bounding box center [430, 402] width 322 height 12
click at [348, 355] on div "Select Athletes" at bounding box center [428, 353] width 391 height 27
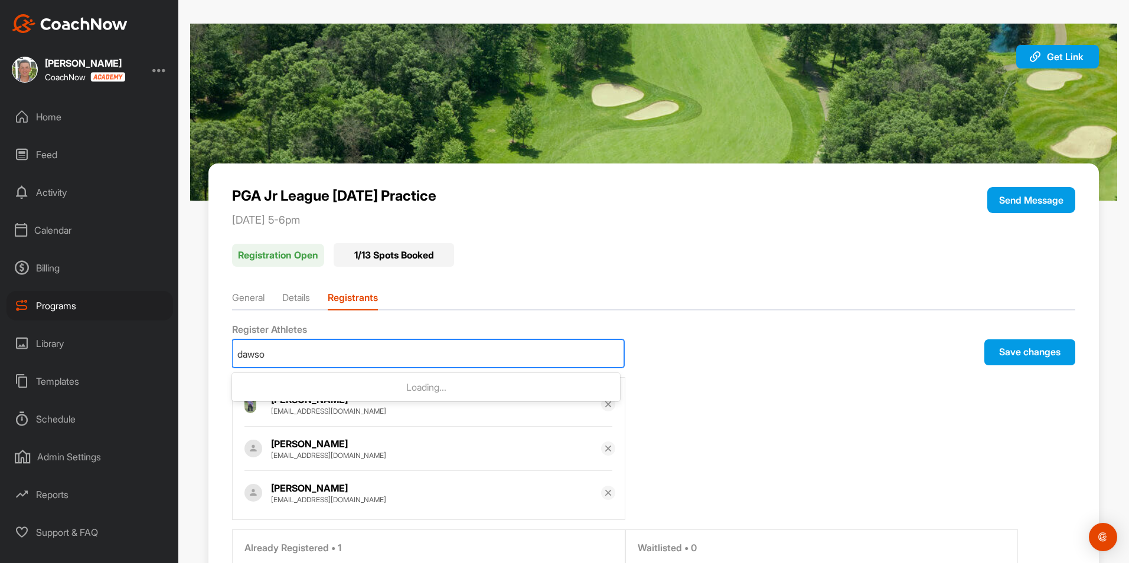
type input "dawson"
click at [358, 398] on p "[EMAIL_ADDRESS][DOMAIN_NAME]" at bounding box center [430, 402] width 322 height 12
click at [361, 360] on div "Select Athletes" at bounding box center [428, 353] width 391 height 27
type input "sloane"
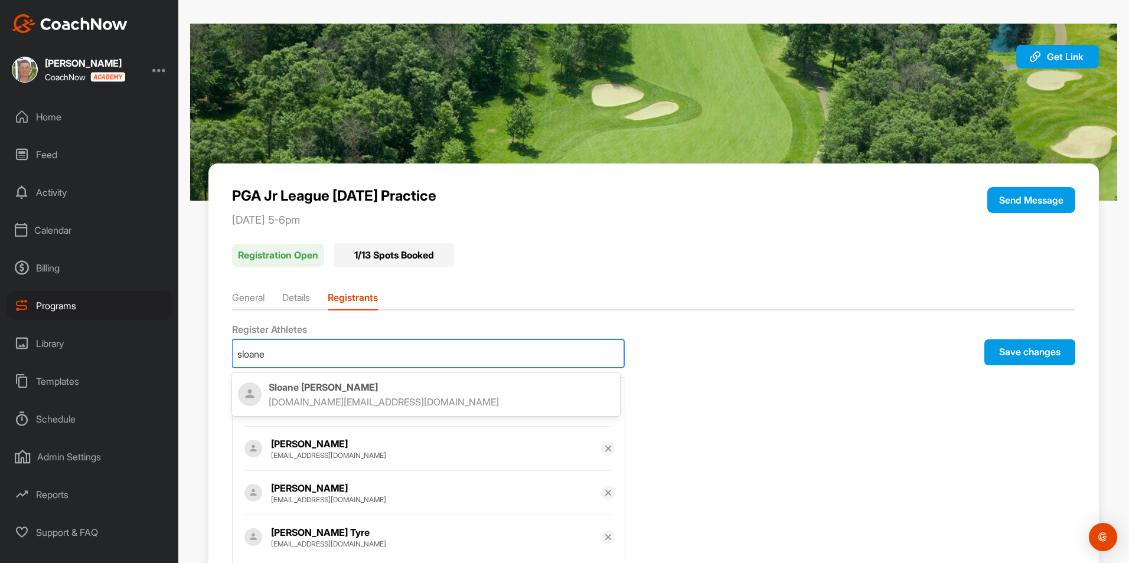
click at [352, 380] on div "Sloane Roberts kellyroberts.esq@gmail.com" at bounding box center [426, 394] width 388 height 38
click at [355, 355] on div "Select Athletes" at bounding box center [428, 353] width 391 height 27
type input "walker"
click at [334, 386] on p "Walker Carberry" at bounding box center [441, 387] width 345 height 12
type input "greyson"
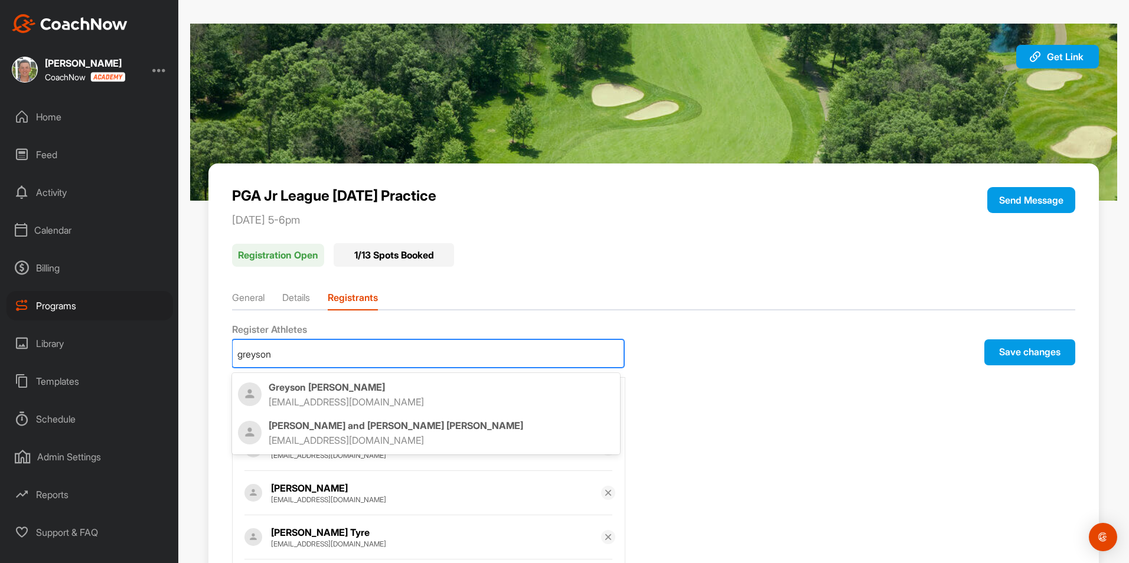
click at [308, 386] on p "Greyson McMellon" at bounding box center [441, 387] width 345 height 12
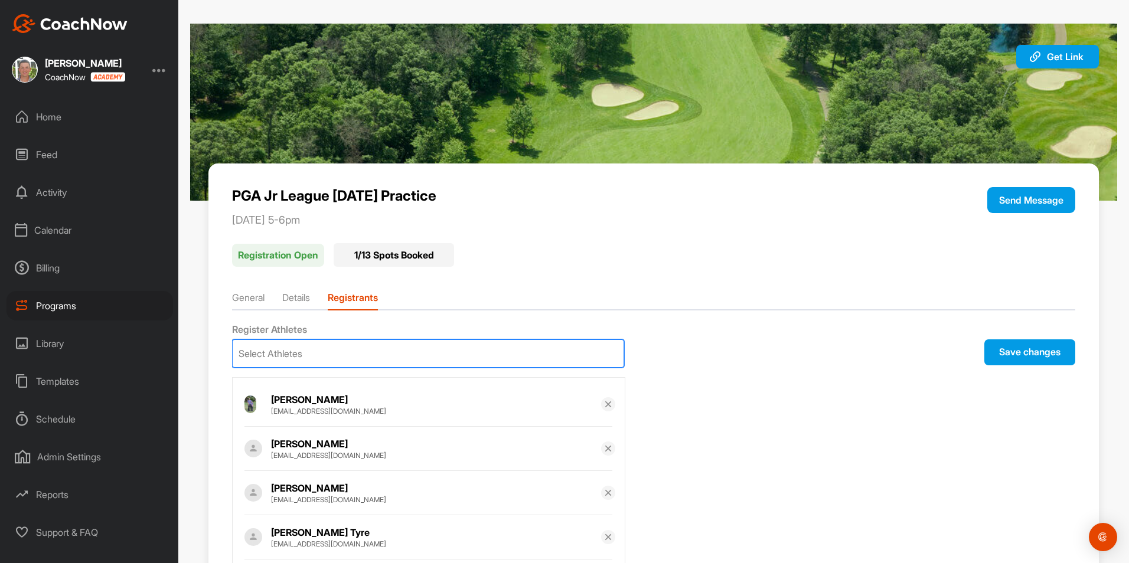
click at [329, 353] on div "Select Athletes" at bounding box center [428, 353] width 391 height 27
type input "nolan"
click at [289, 390] on p "Nolan Maule" at bounding box center [441, 387] width 345 height 12
click at [302, 357] on div "Select Athletes" at bounding box center [271, 354] width 64 height 14
type input "t"
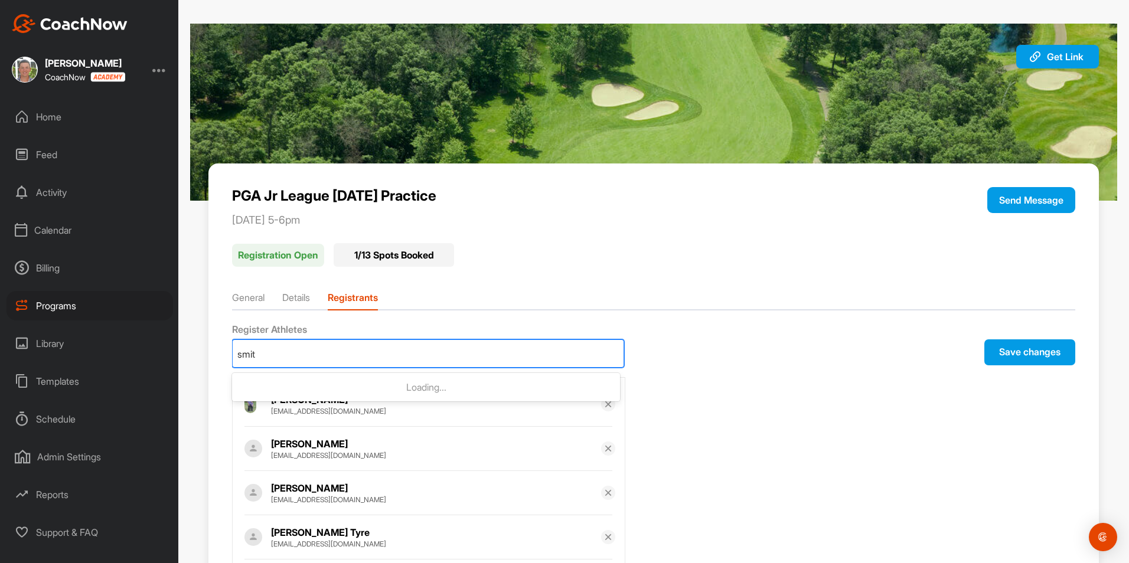
type input "smith"
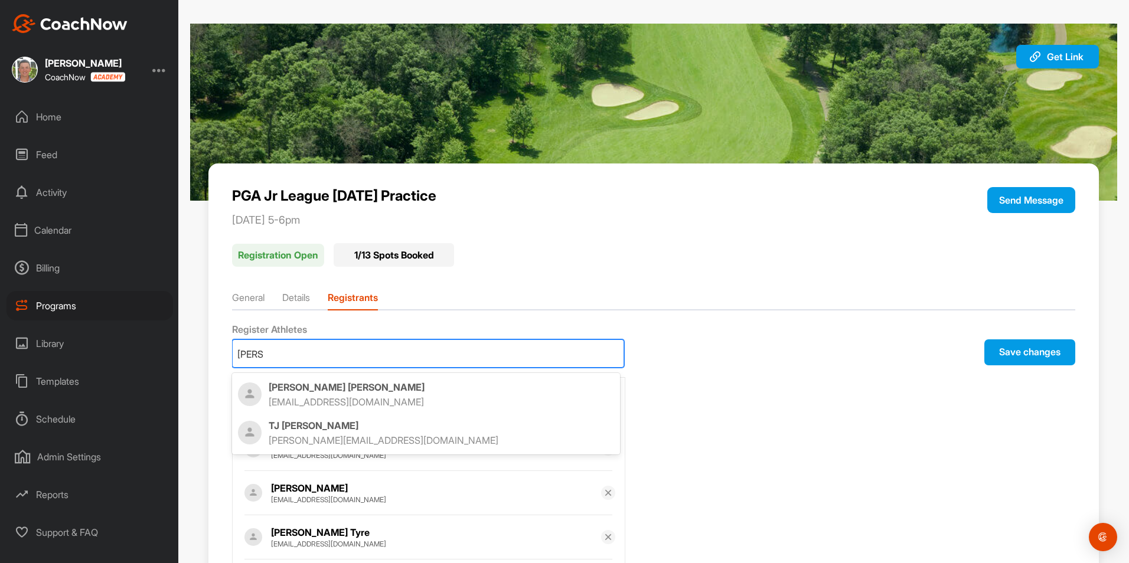
click at [306, 426] on p "TJ Smith" at bounding box center [441, 426] width 345 height 12
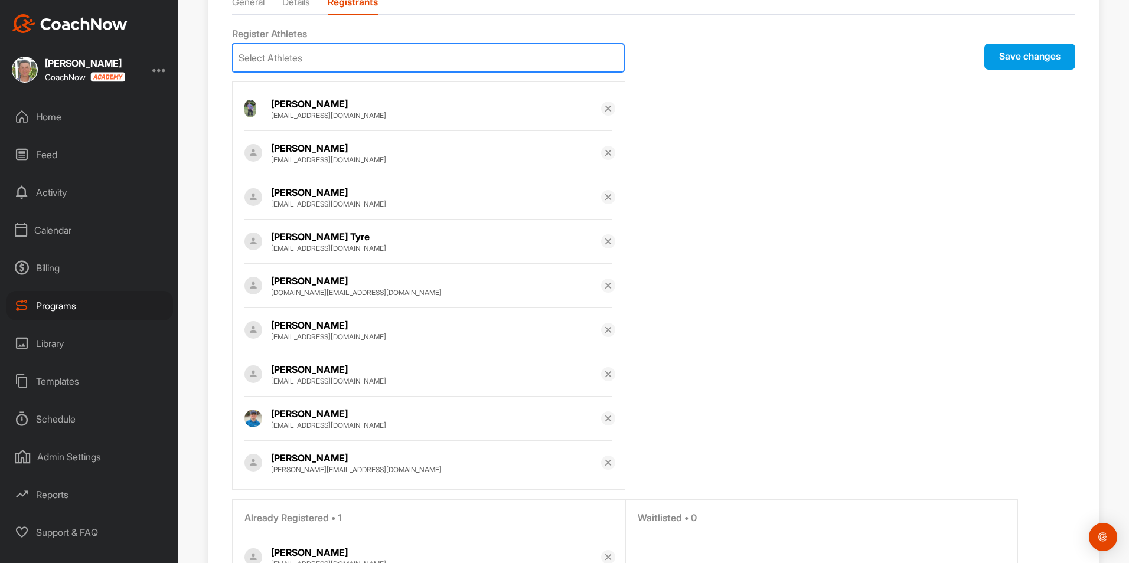
scroll to position [250, 0]
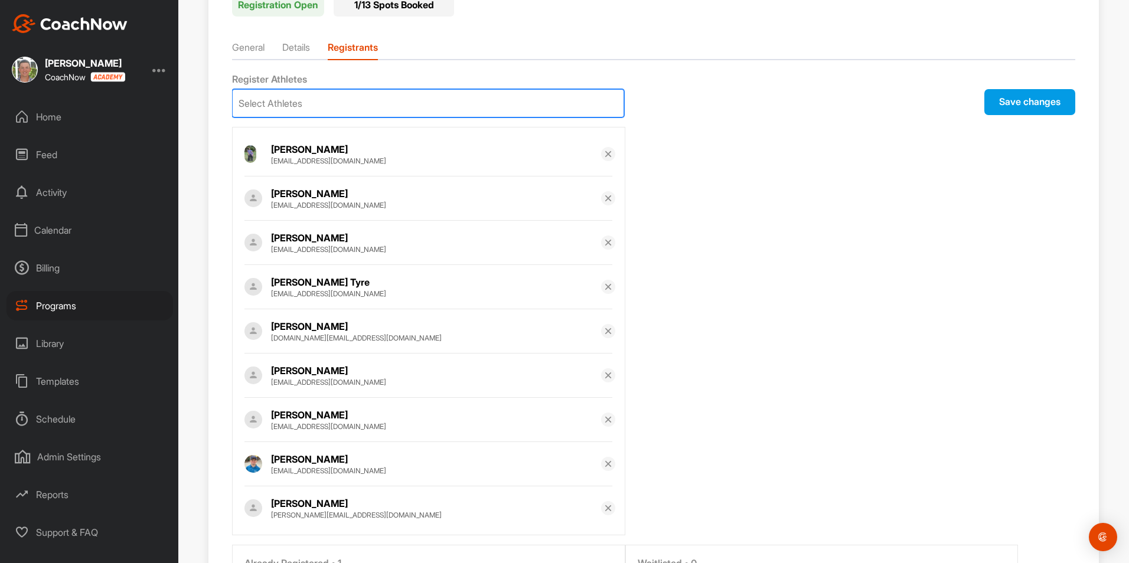
click at [1002, 108] on button "Save changes" at bounding box center [1029, 102] width 91 height 26
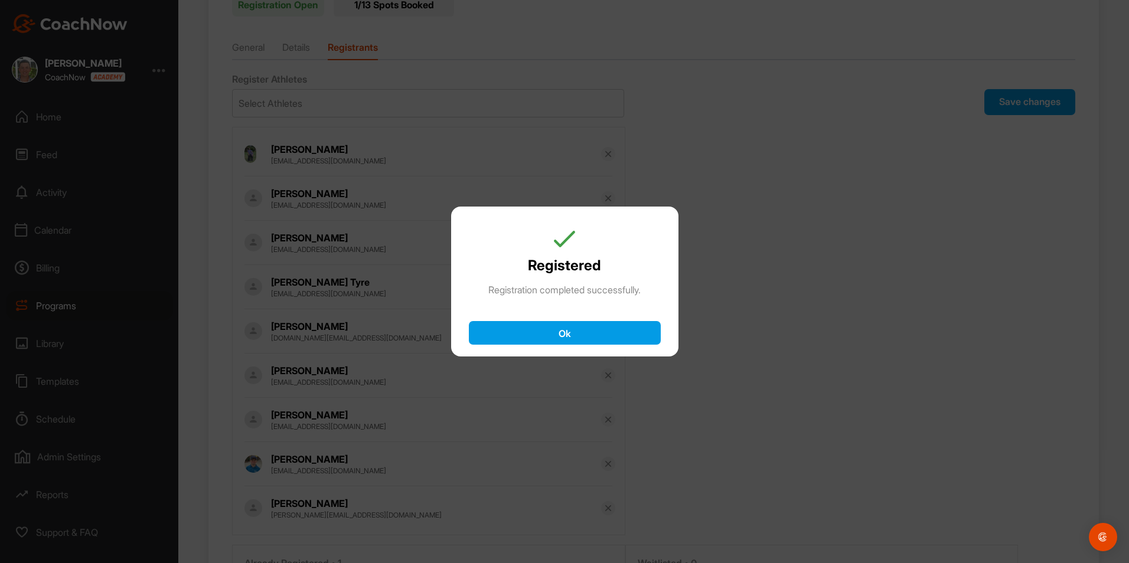
click at [573, 341] on button "Ok" at bounding box center [565, 333] width 192 height 24
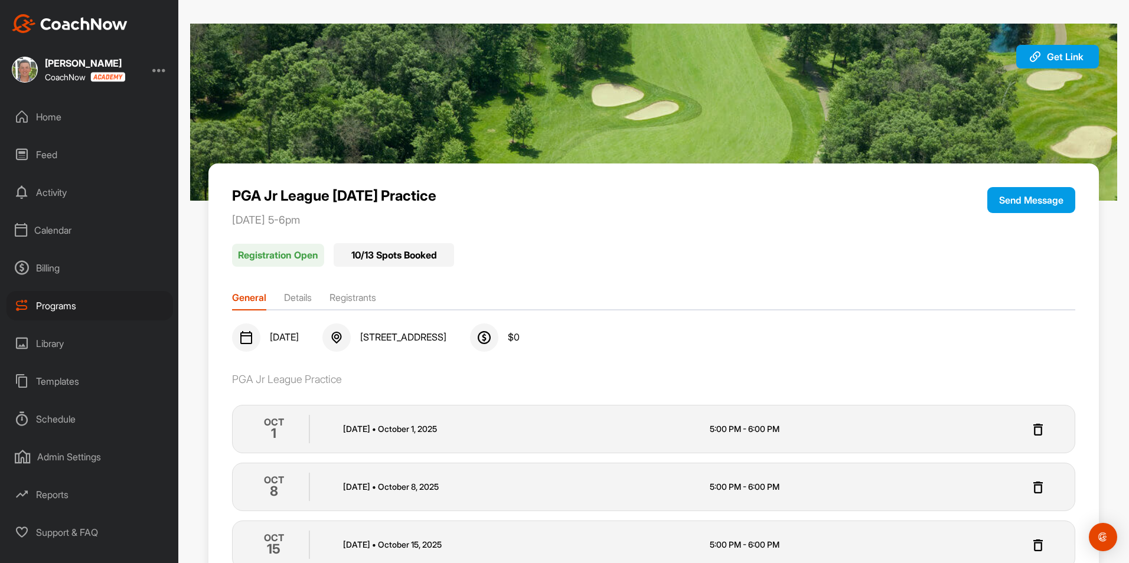
click at [63, 302] on div "Programs" at bounding box center [89, 306] width 166 height 30
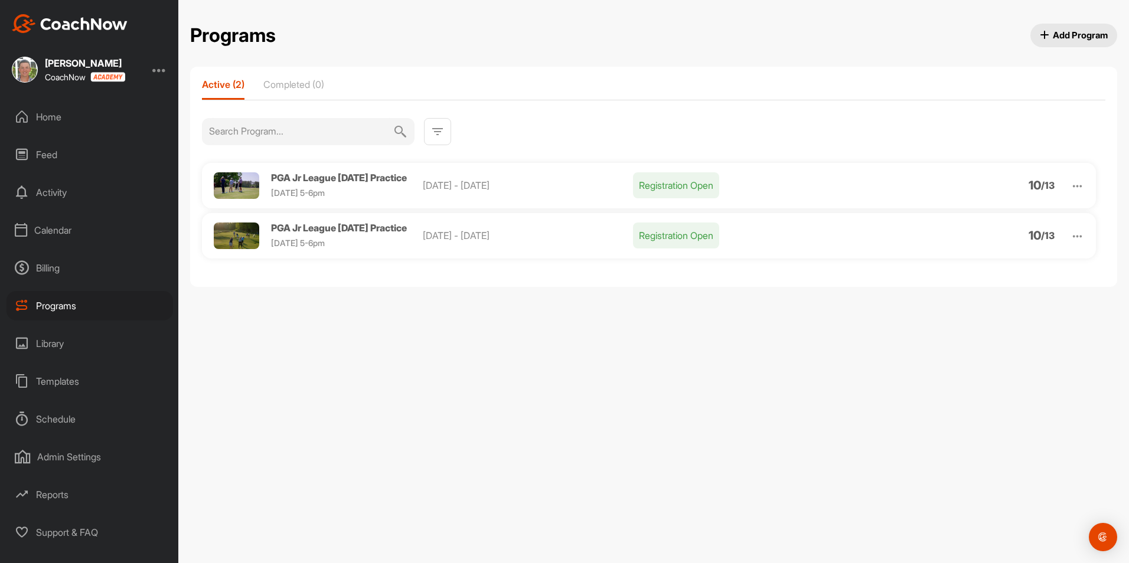
click at [1080, 185] on img at bounding box center [1077, 186] width 14 height 14
click at [979, 218] on li "View" at bounding box center [1009, 216] width 145 height 19
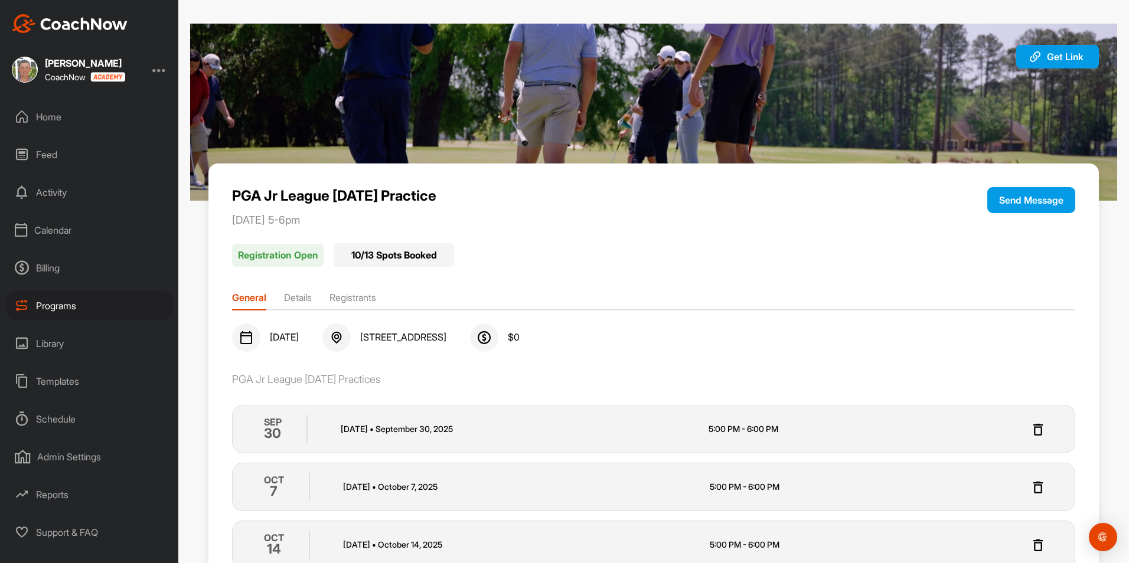
click at [371, 294] on li "Registrants" at bounding box center [352, 299] width 47 height 19
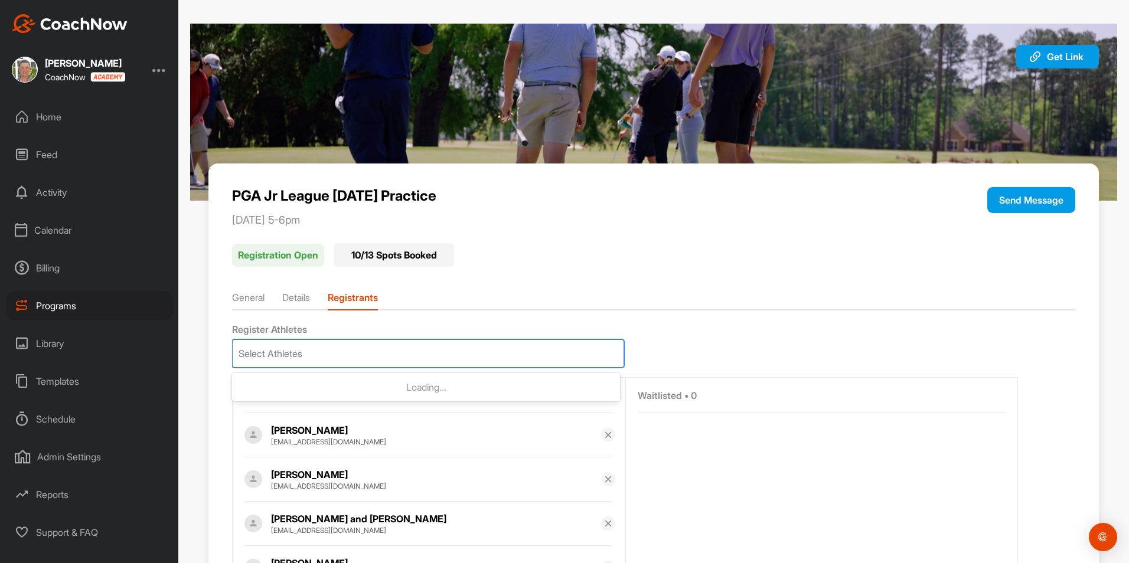
click at [357, 355] on div "Select Athletes" at bounding box center [428, 353] width 391 height 27
type input "caswe"
click at [329, 392] on p "John Caswell" at bounding box center [441, 387] width 345 height 12
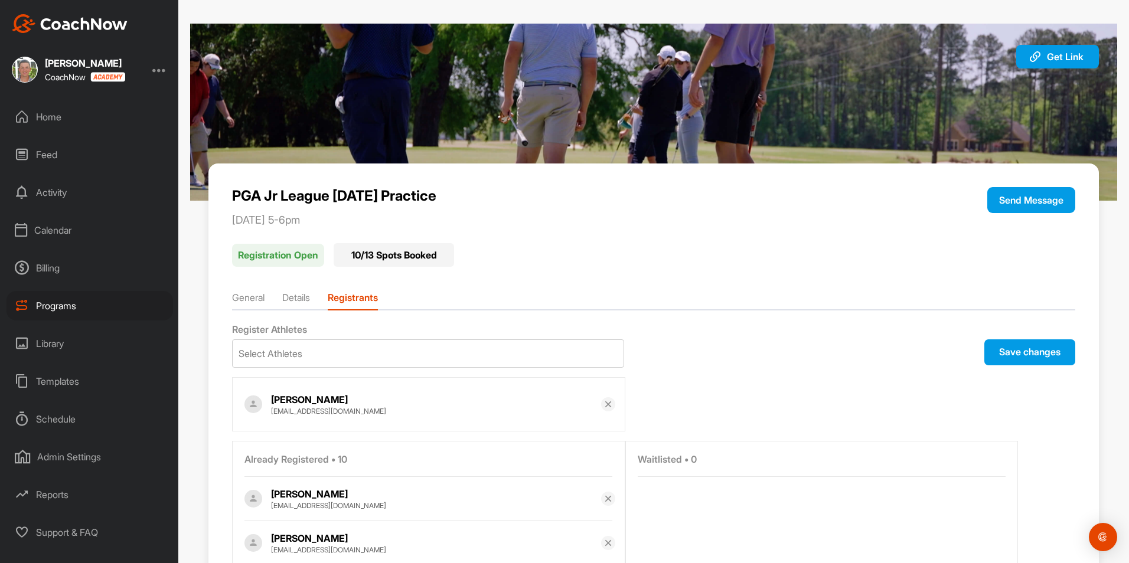
click at [1031, 348] on button "Save changes" at bounding box center [1029, 352] width 91 height 26
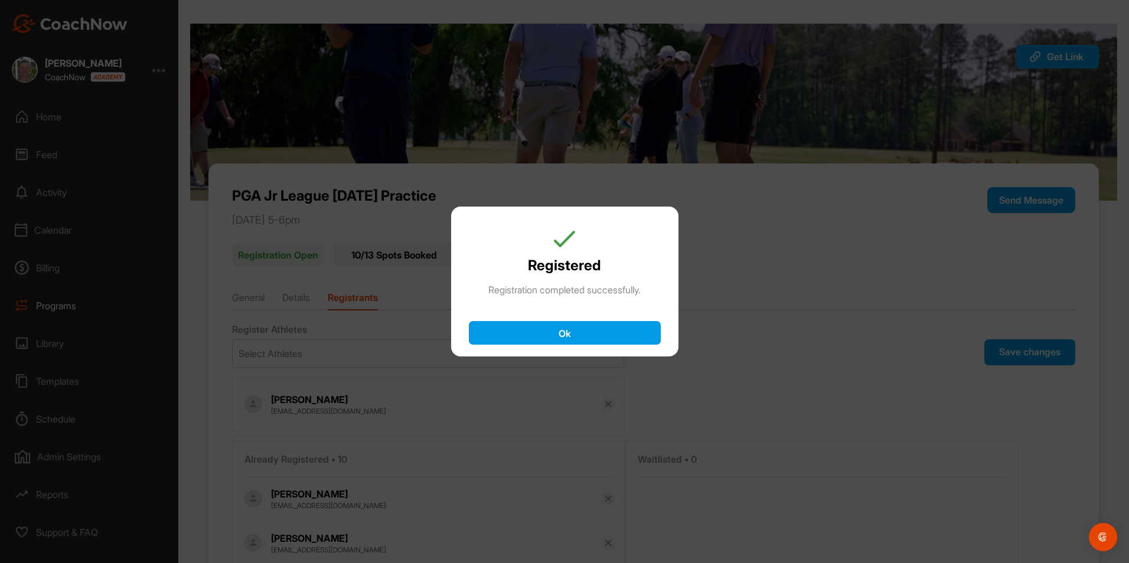
click at [598, 332] on button "Ok" at bounding box center [565, 333] width 192 height 24
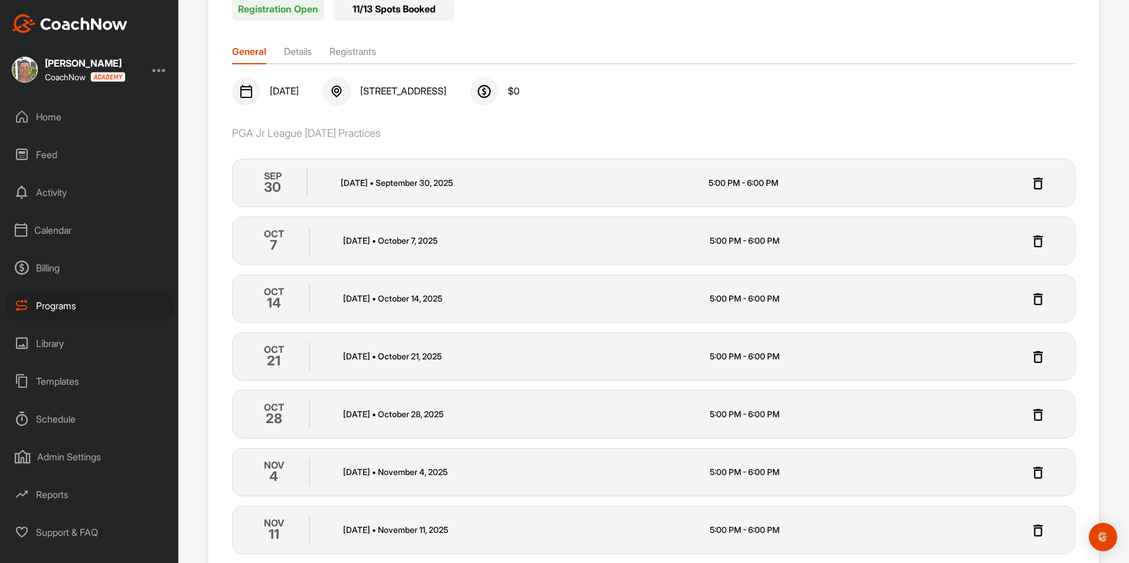
scroll to position [243, 0]
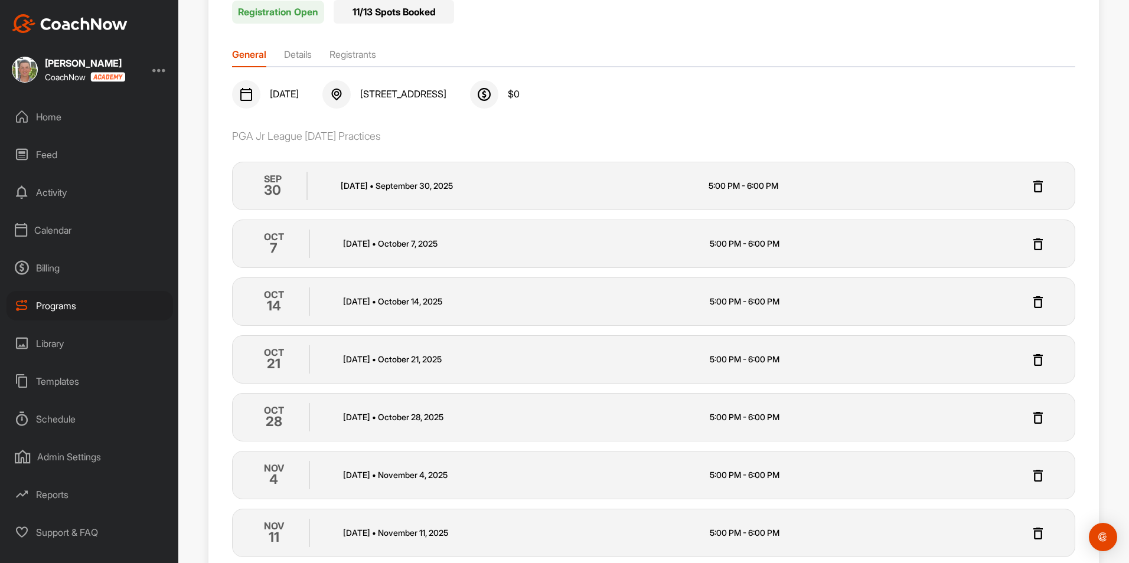
click at [80, 305] on div "Programs" at bounding box center [89, 306] width 166 height 30
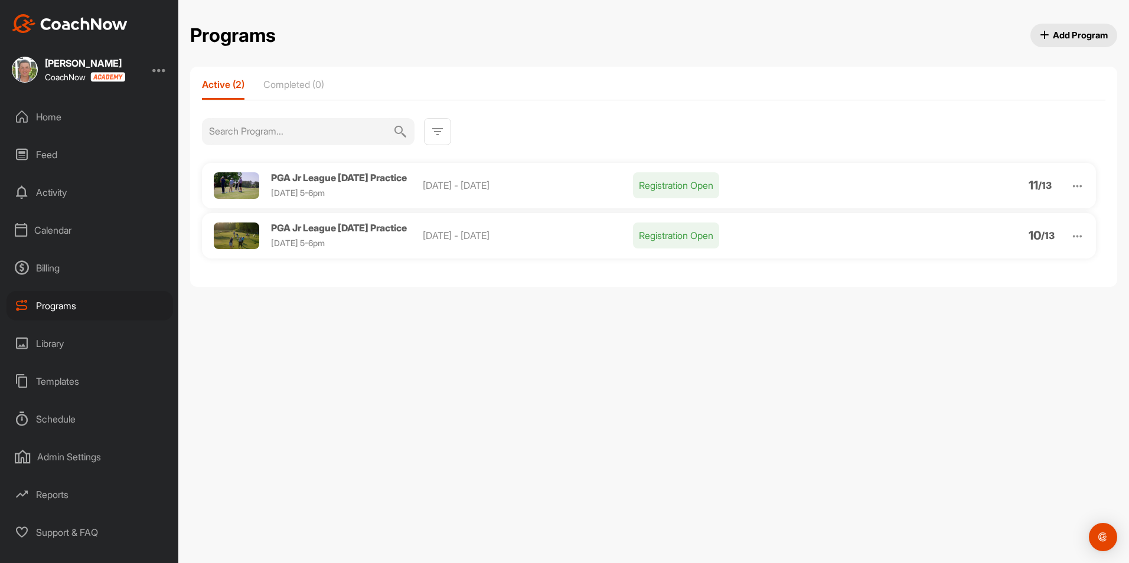
click at [54, 117] on div "Home" at bounding box center [89, 117] width 166 height 30
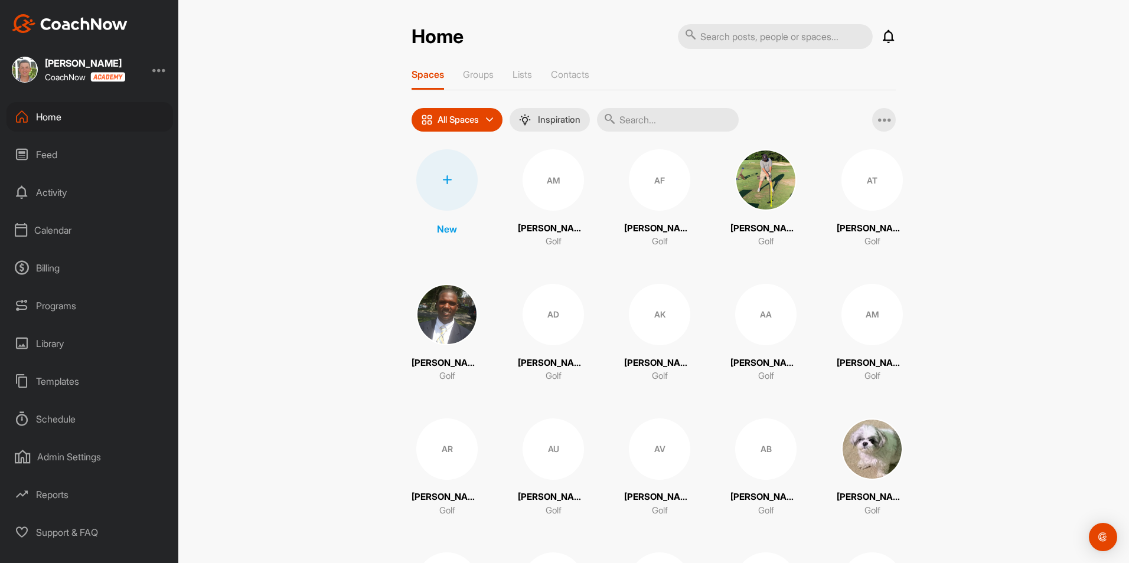
click at [53, 311] on div "Programs" at bounding box center [89, 306] width 166 height 30
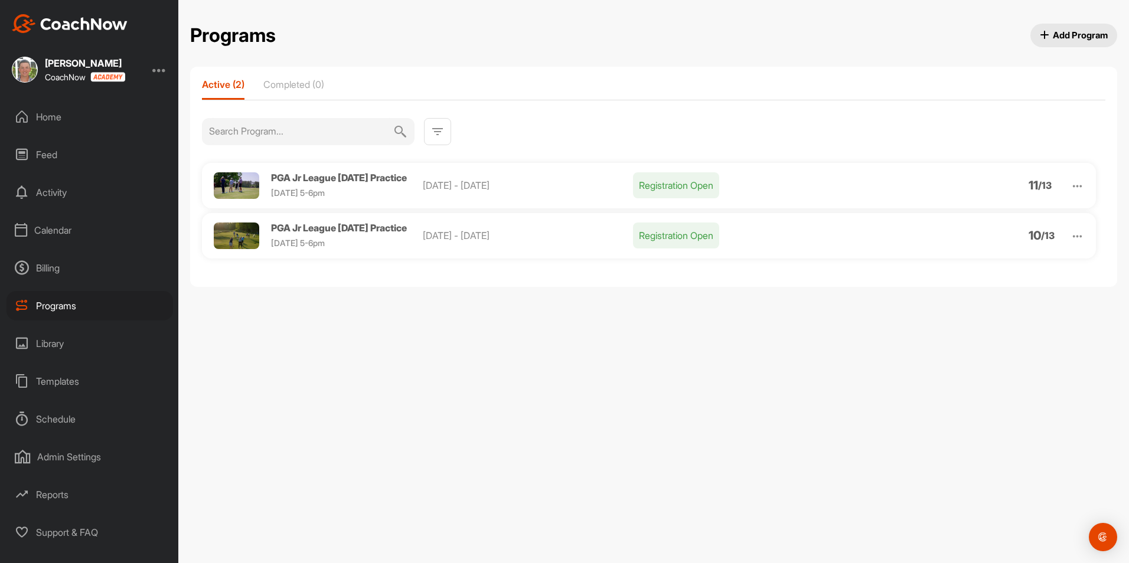
click at [1074, 187] on img at bounding box center [1077, 186] width 14 height 14
click at [964, 248] on li "Edit" at bounding box center [1009, 247] width 145 height 19
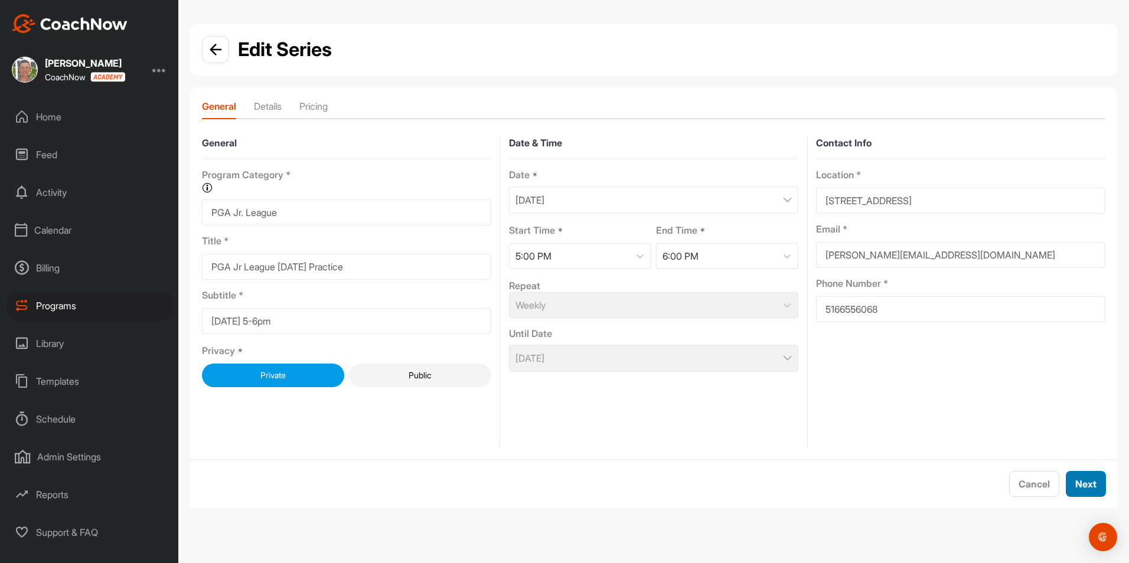
click at [1087, 477] on div "Next" at bounding box center [1085, 484] width 21 height 14
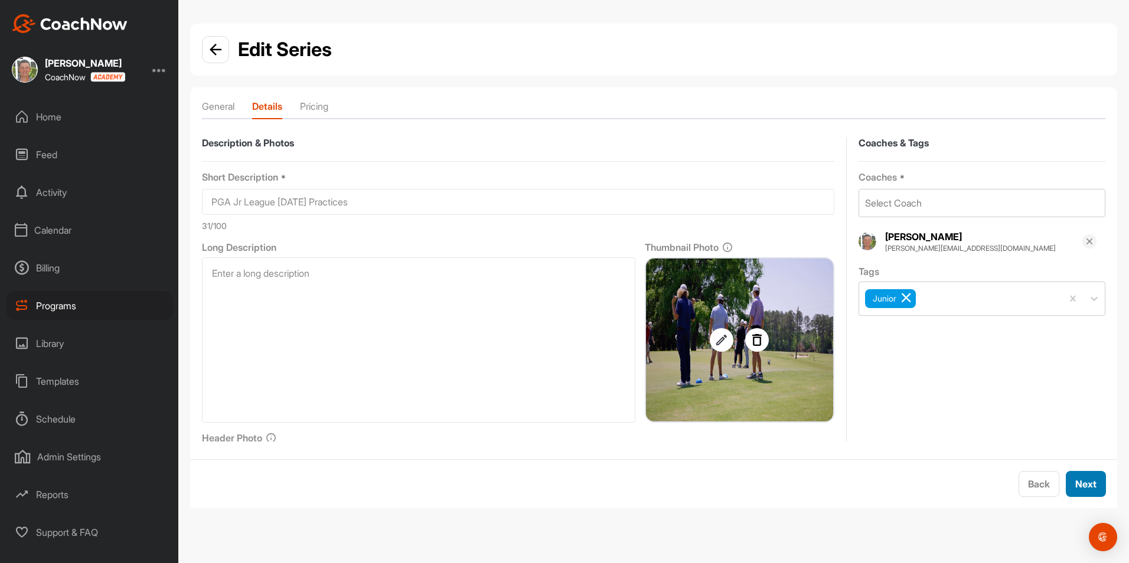
click at [1087, 483] on span "Next" at bounding box center [1085, 484] width 21 height 12
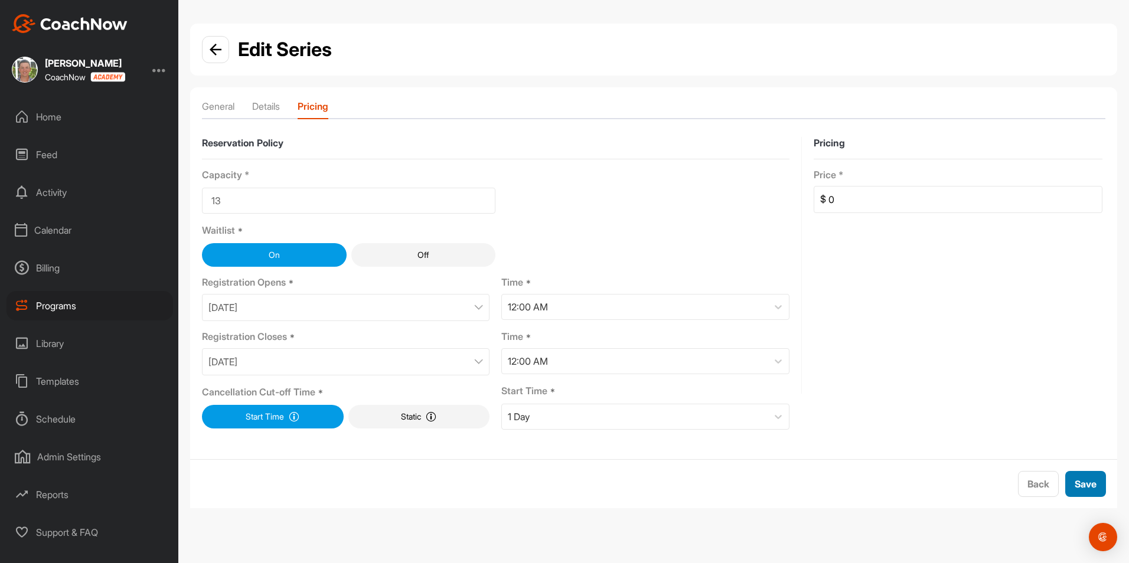
click at [1089, 492] on button "Save" at bounding box center [1085, 484] width 41 height 26
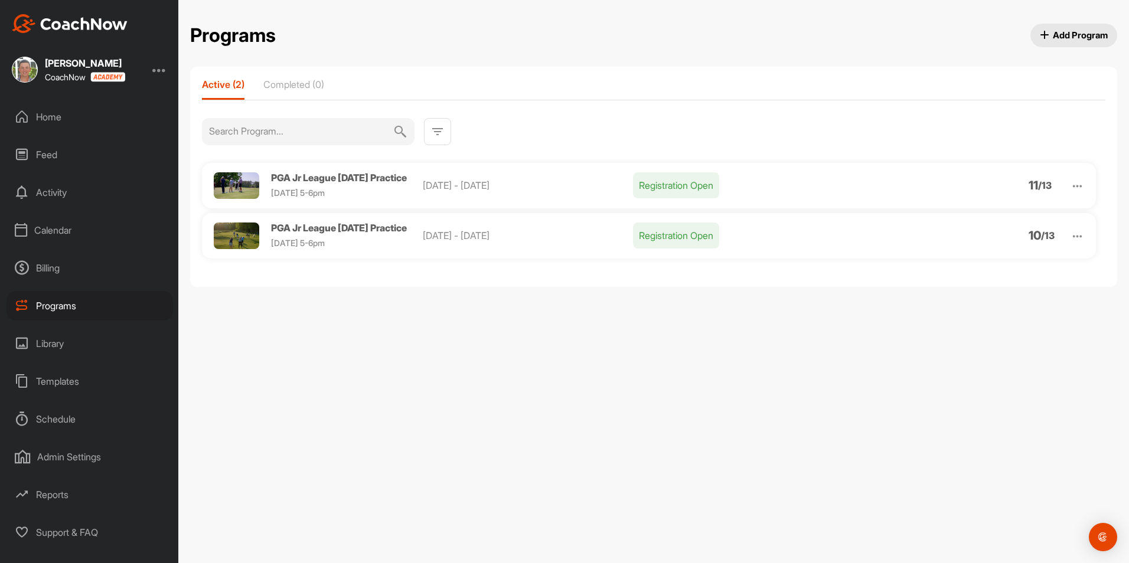
click at [50, 122] on div "Home" at bounding box center [89, 117] width 166 height 30
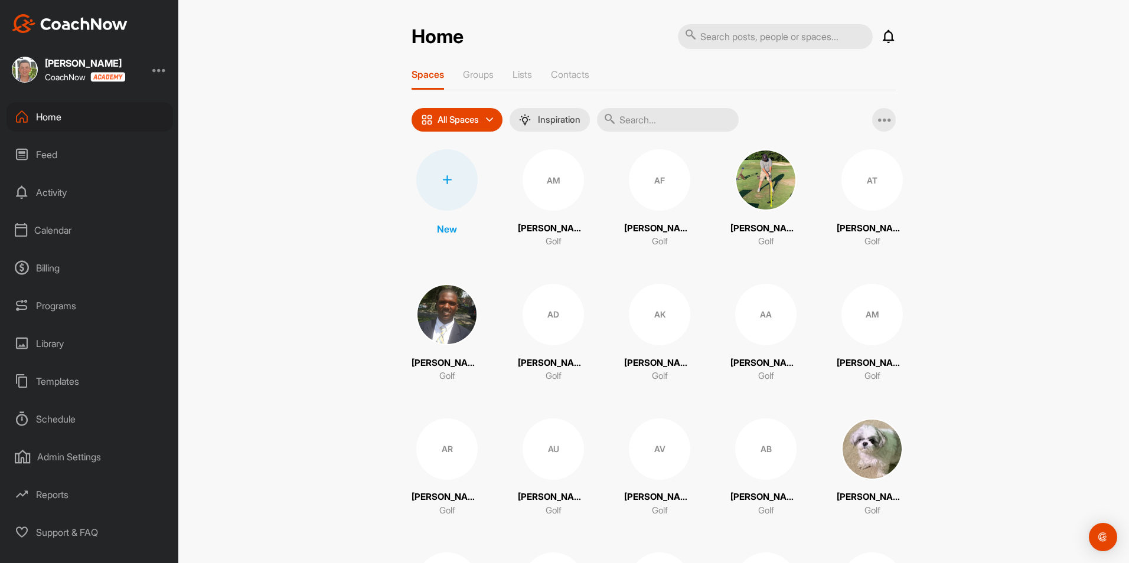
click at [861, 453] on img at bounding box center [871, 449] width 61 height 61
